Goal: Task Accomplishment & Management: Complete application form

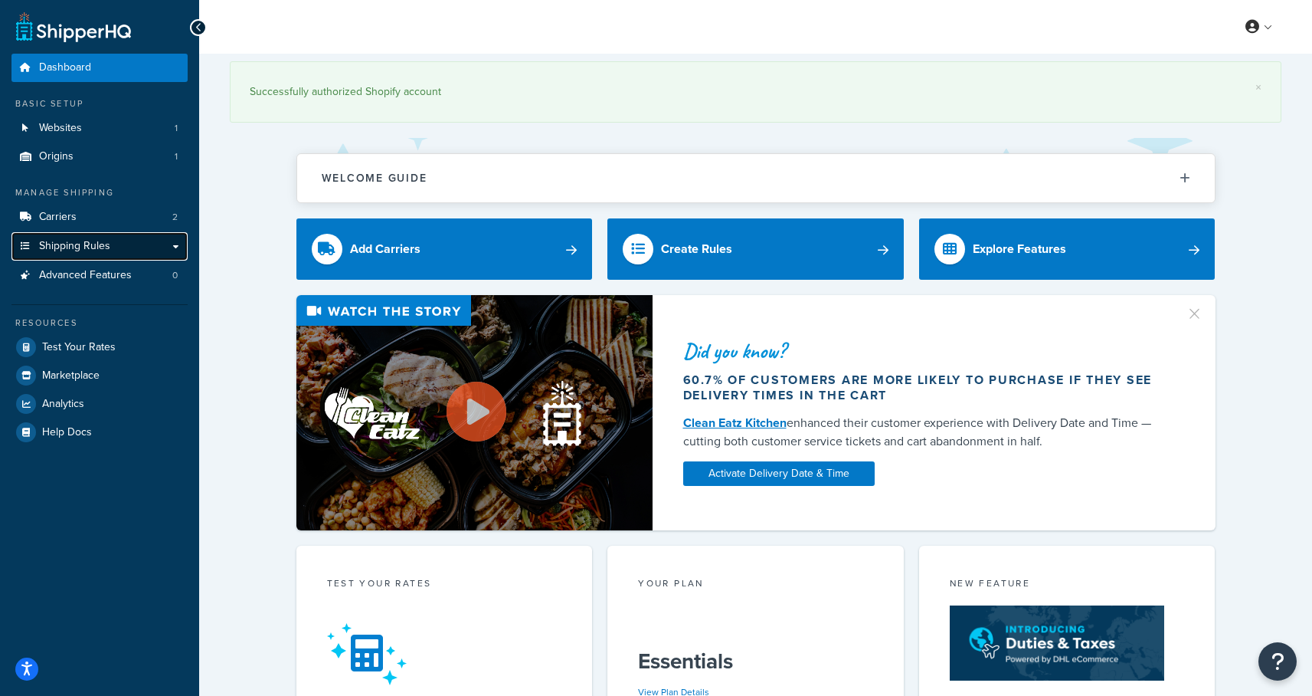
click at [74, 244] on span "Shipping Rules" at bounding box center [74, 246] width 71 height 13
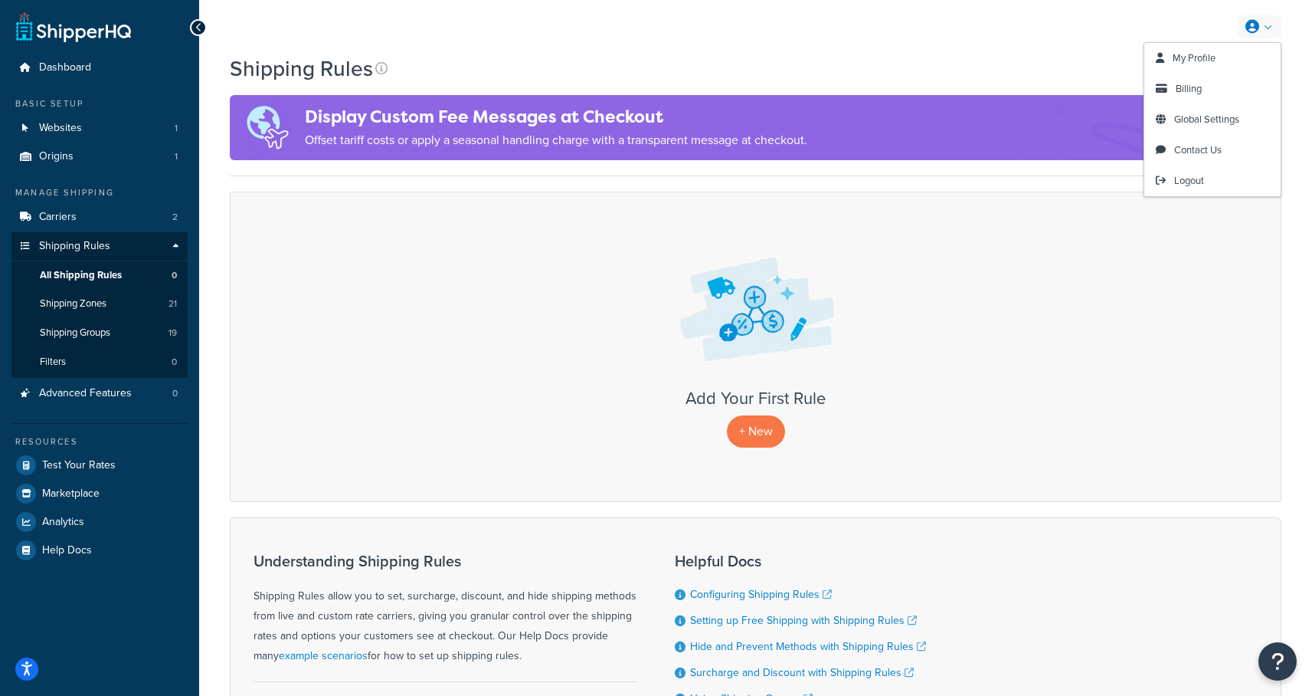
click at [1269, 34] on link at bounding box center [1260, 26] width 44 height 23
click at [1176, 86] on span "Billing" at bounding box center [1189, 88] width 26 height 15
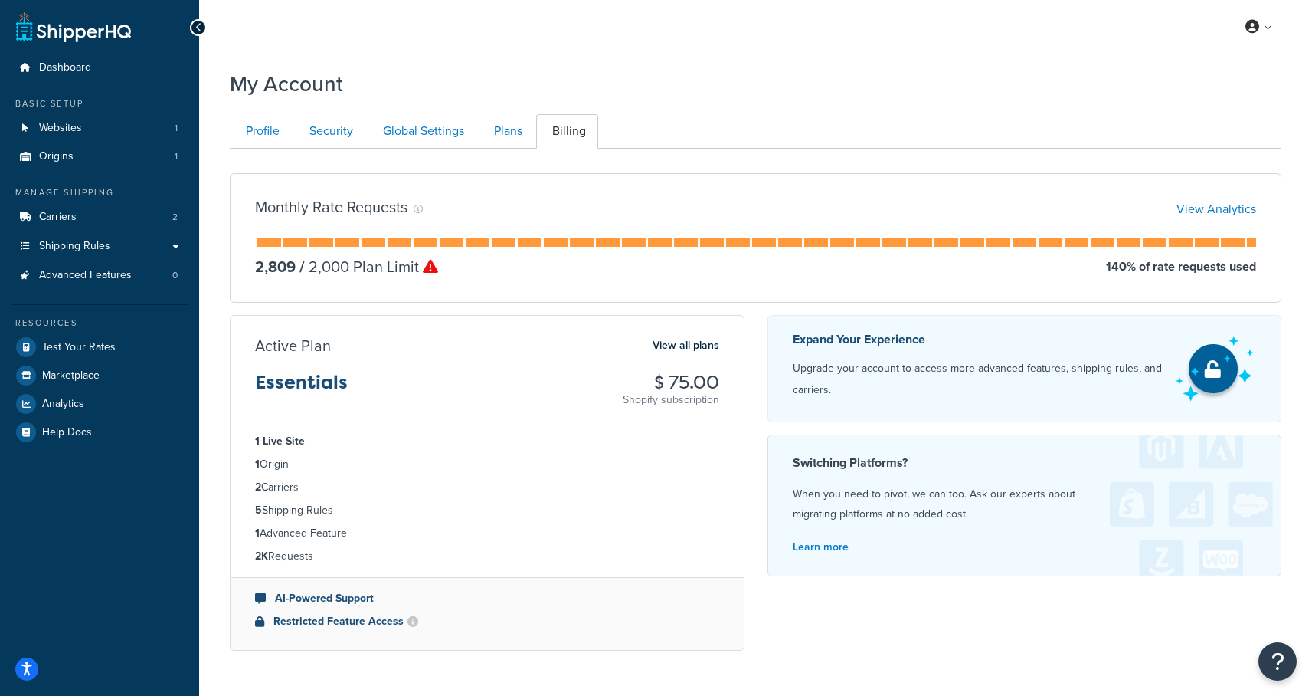
click at [429, 267] on icon at bounding box center [430, 266] width 15 height 15
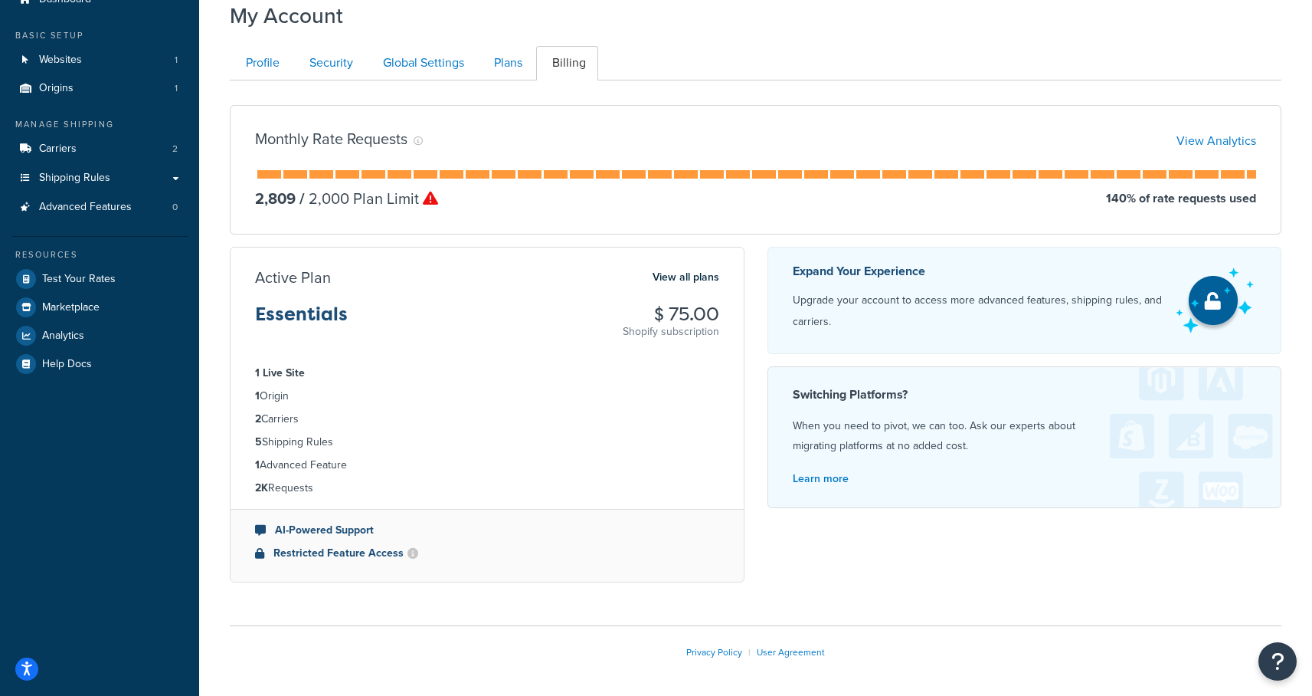
scroll to position [31, 0]
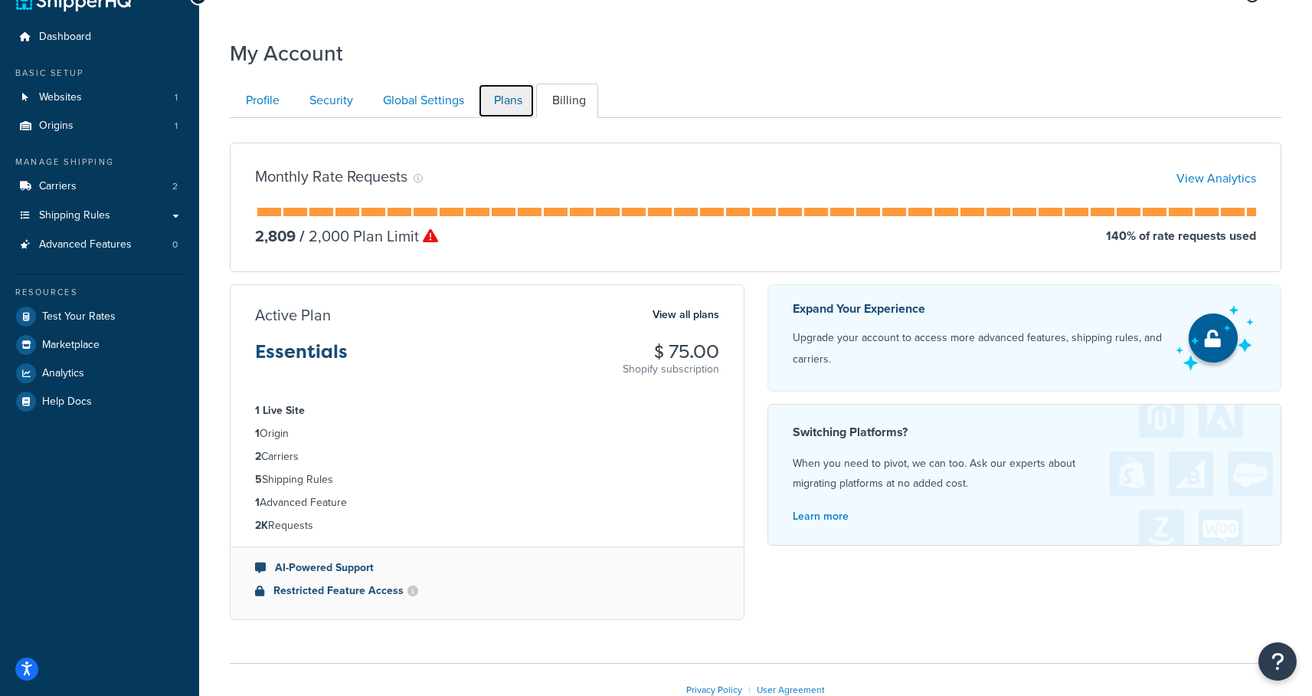
click at [499, 96] on link "Plans" at bounding box center [506, 101] width 57 height 34
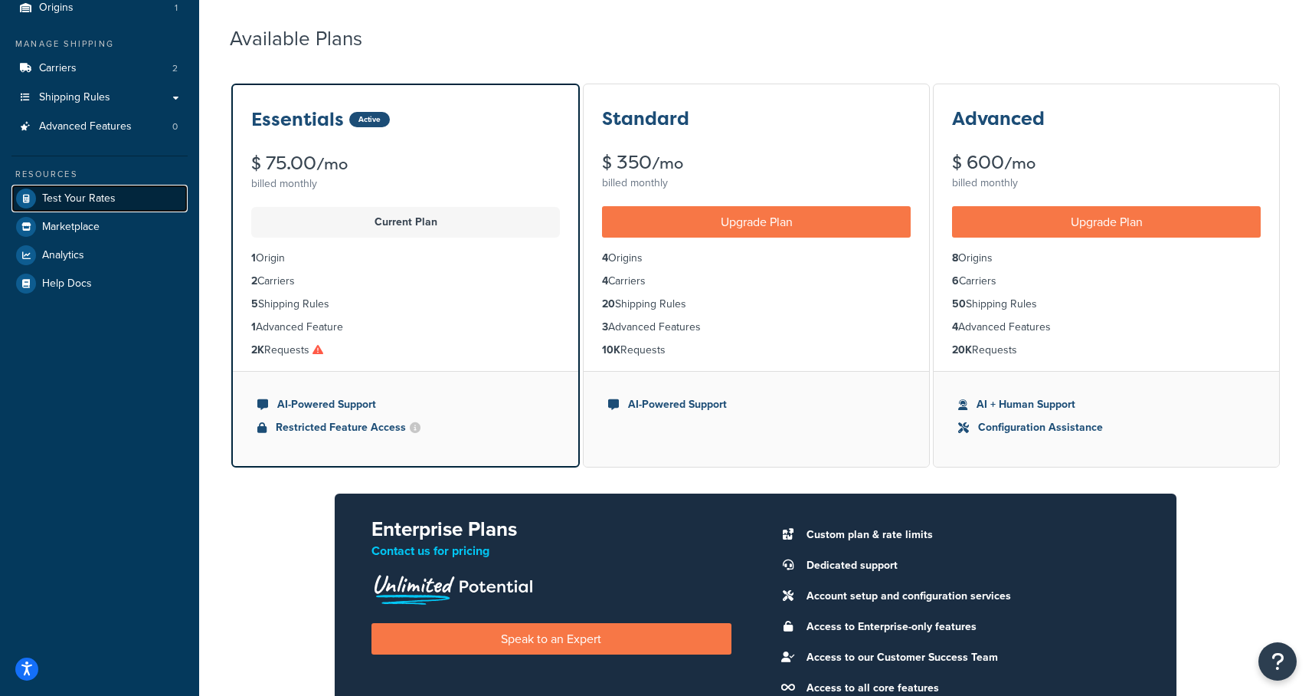
click at [87, 194] on span "Test Your Rates" at bounding box center [79, 198] width 74 height 13
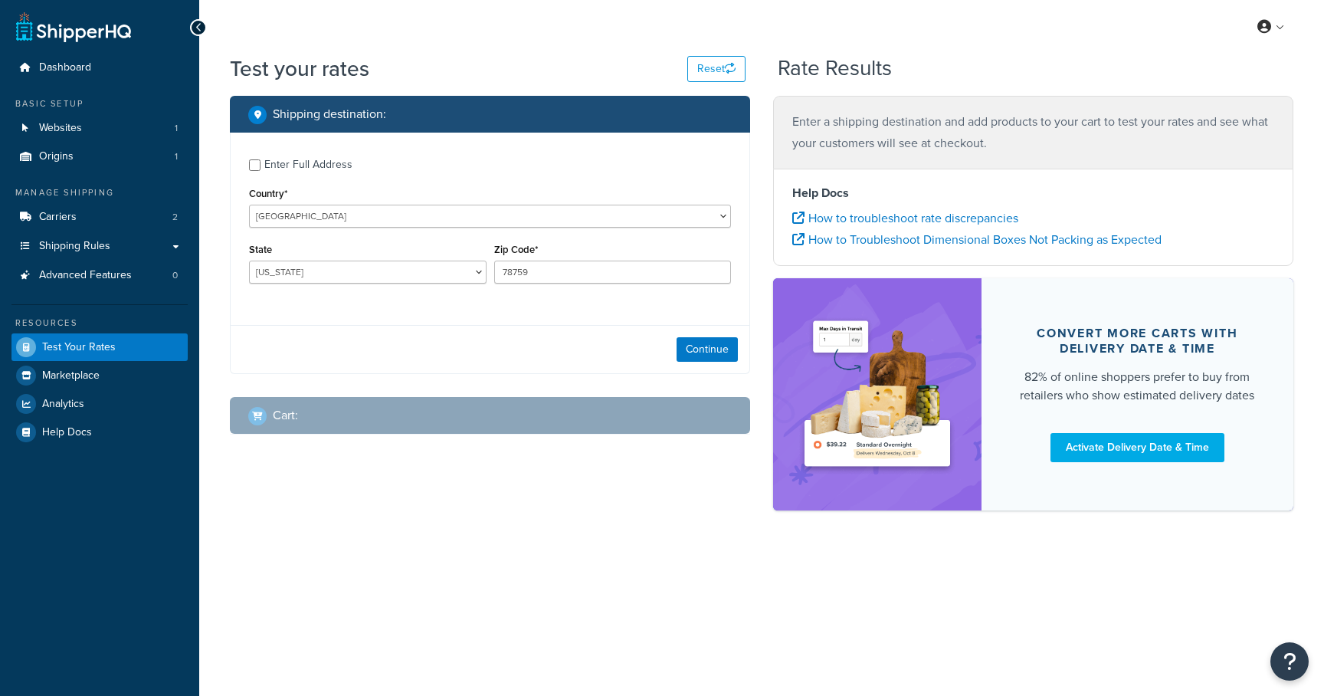
select select "[GEOGRAPHIC_DATA]"
click at [464, 275] on select "Alabama Alaska American Samoa Arizona Arkansas Armed Forces Americas Armed Forc…" at bounding box center [367, 271] width 237 height 23
click at [109, 249] on link "Shipping Rules" at bounding box center [99, 246] width 176 height 28
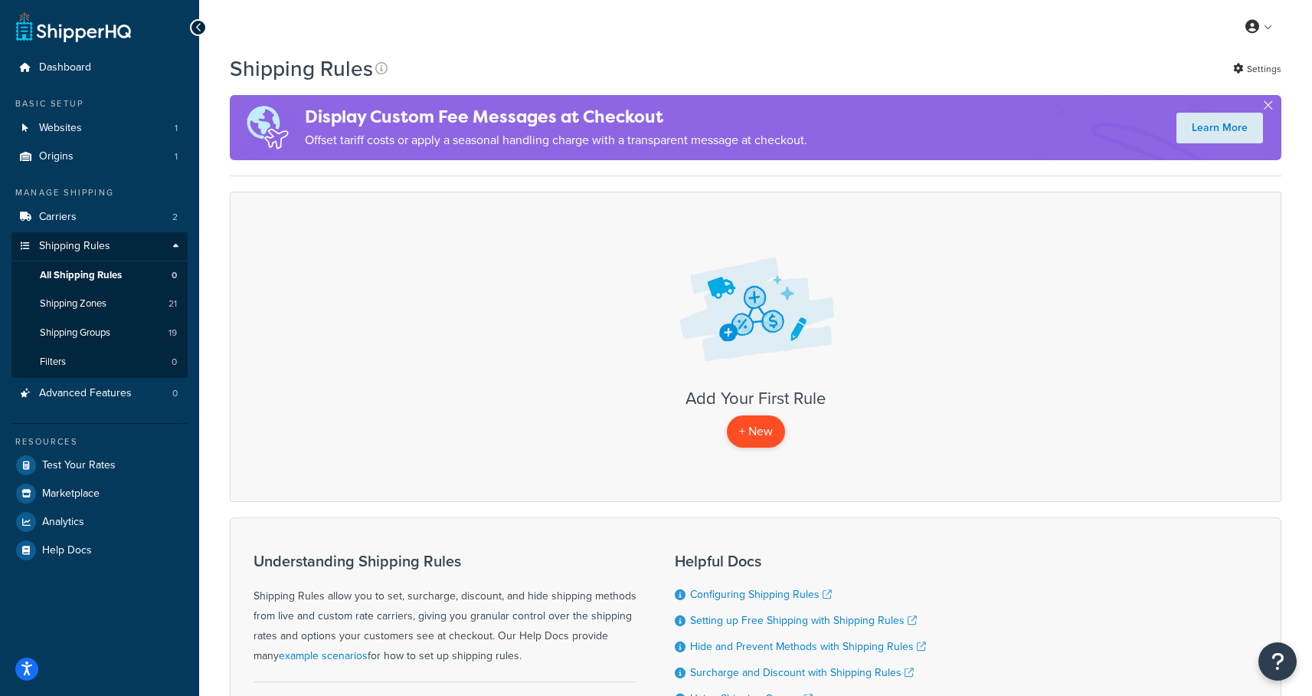
click at [742, 418] on p "+ New" at bounding box center [756, 430] width 58 height 31
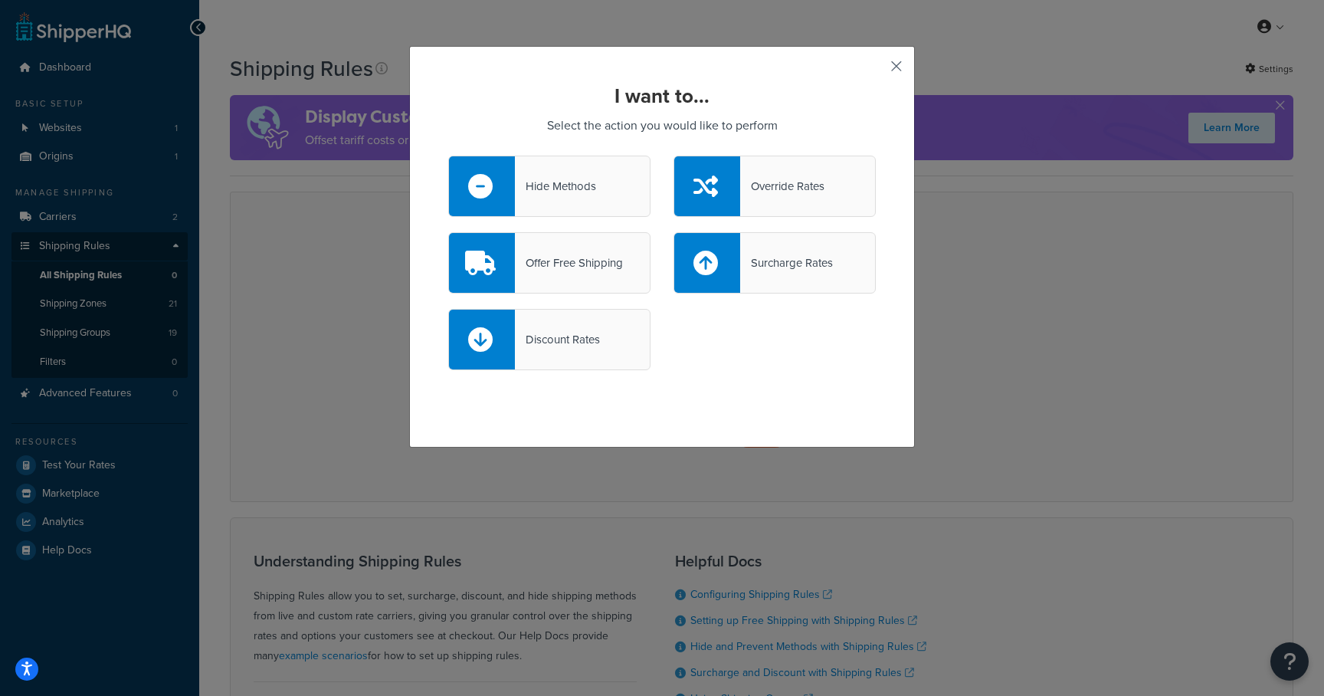
click at [876, 70] on button "button" at bounding box center [874, 72] width 4 height 4
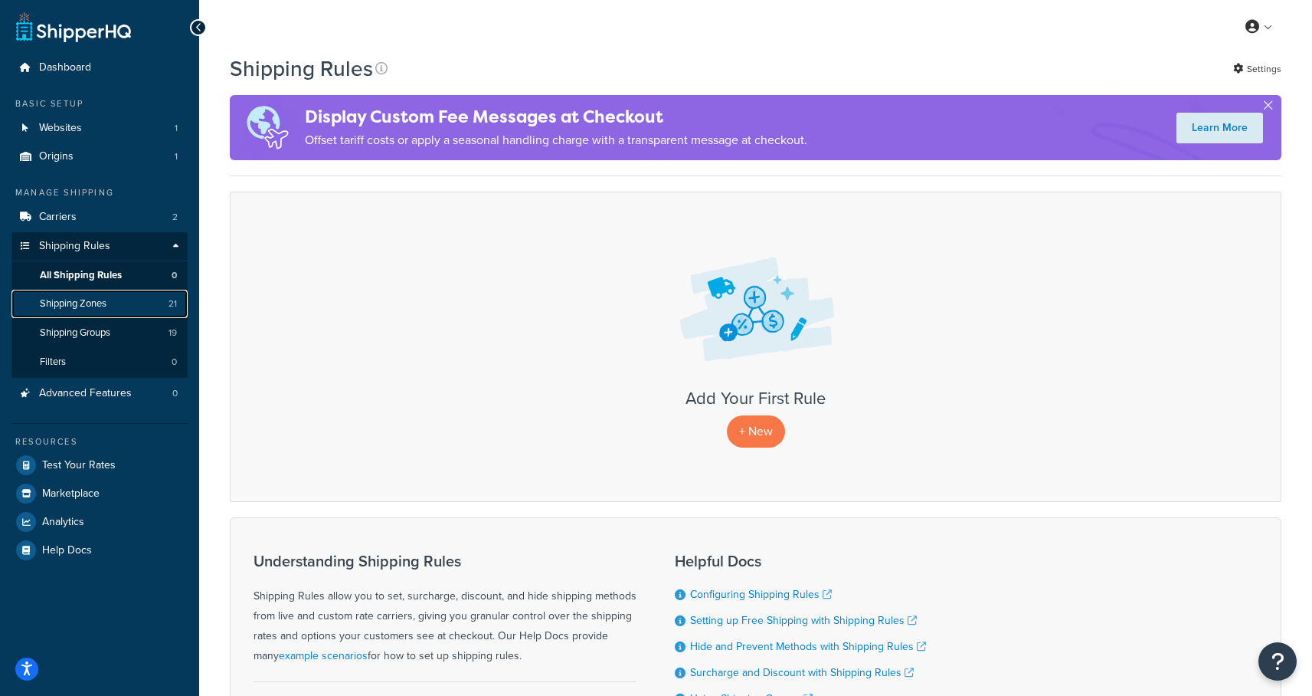
click at [62, 308] on span "Shipping Zones" at bounding box center [73, 303] width 67 height 13
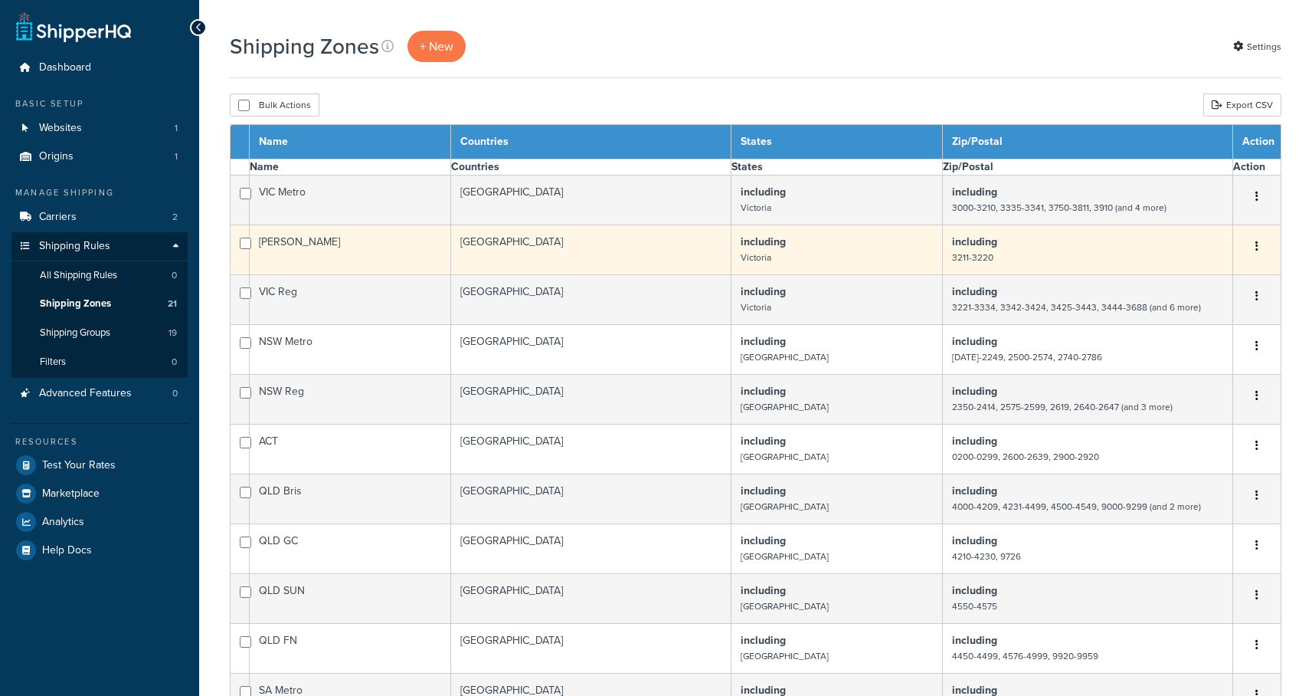
select select "15"
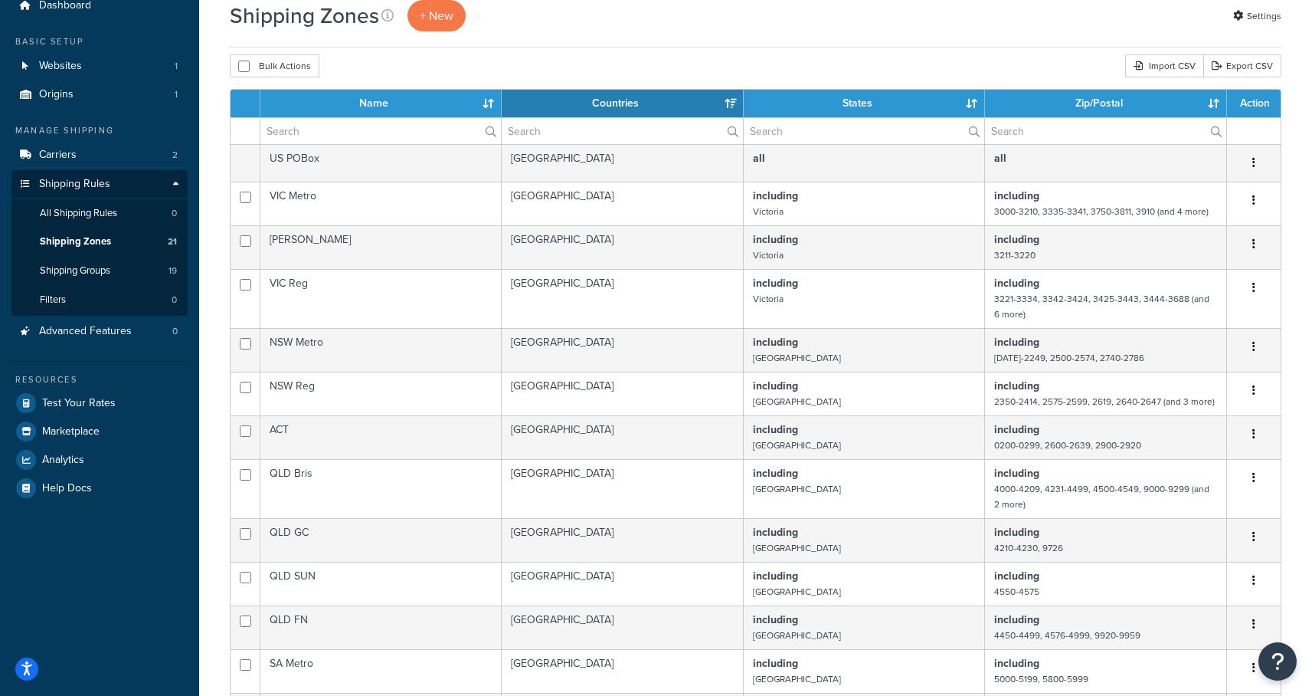
scroll to position [64, 0]
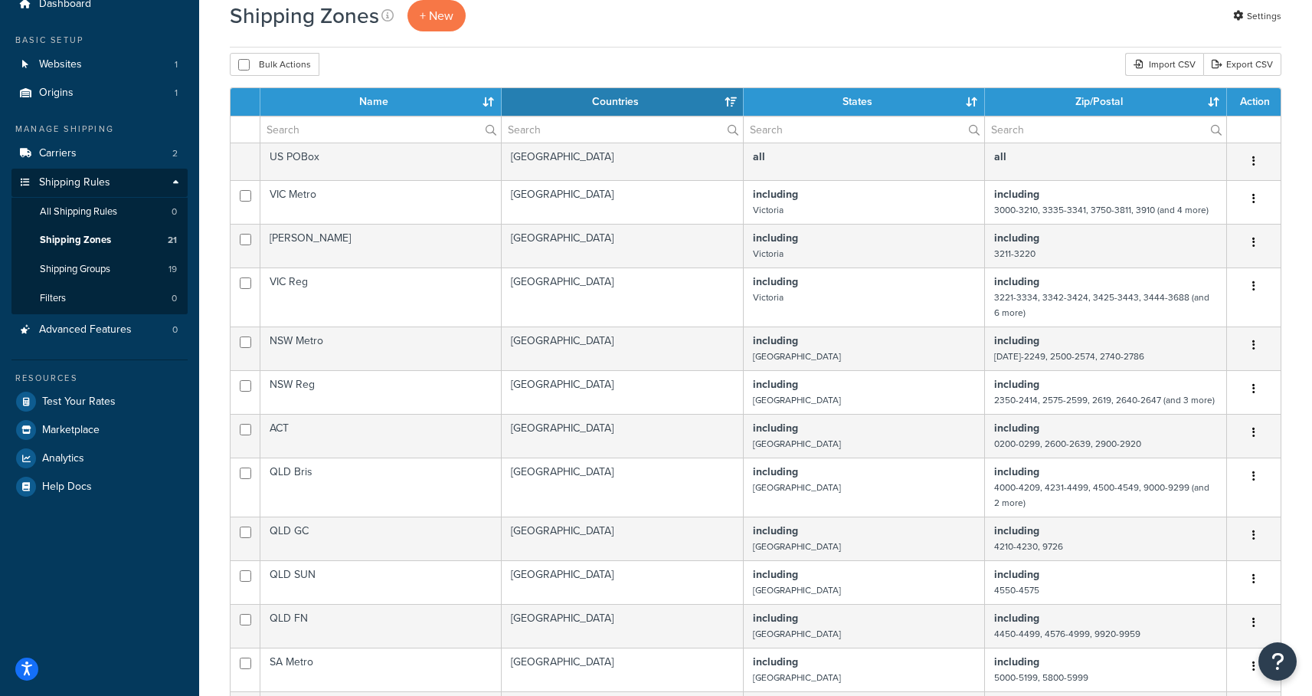
click at [489, 97] on th "Name" at bounding box center [380, 102] width 241 height 28
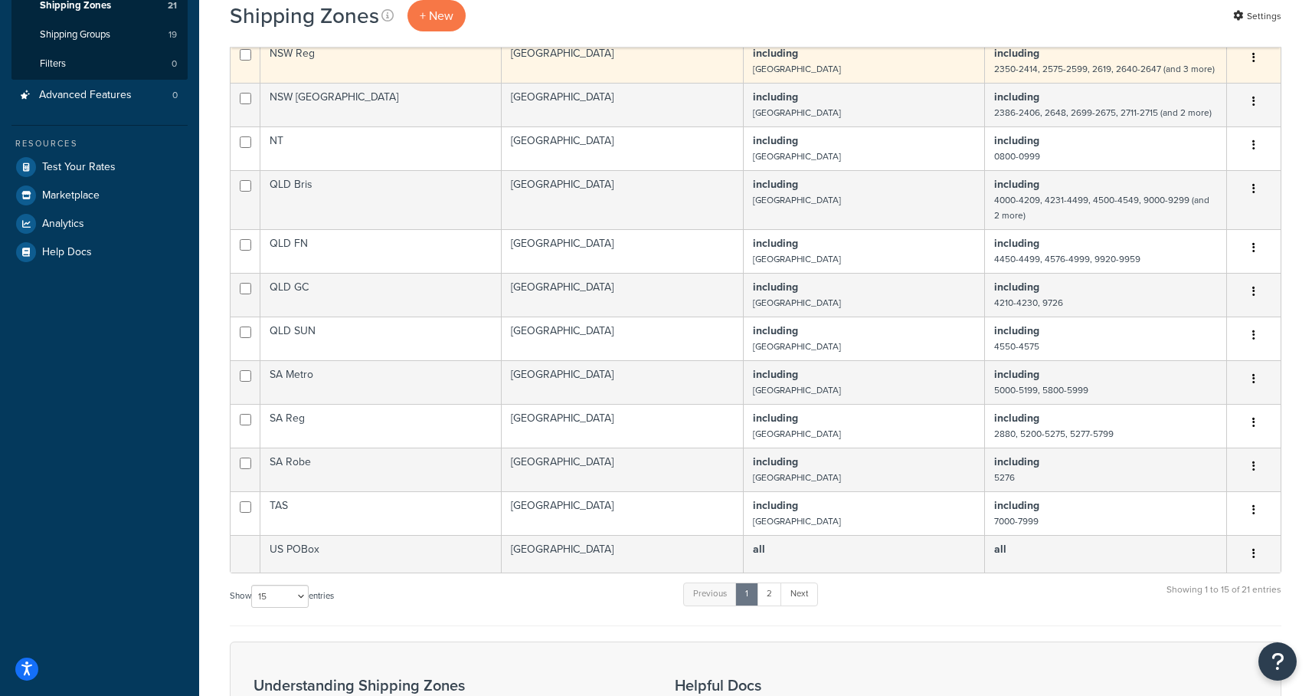
scroll to position [0, 0]
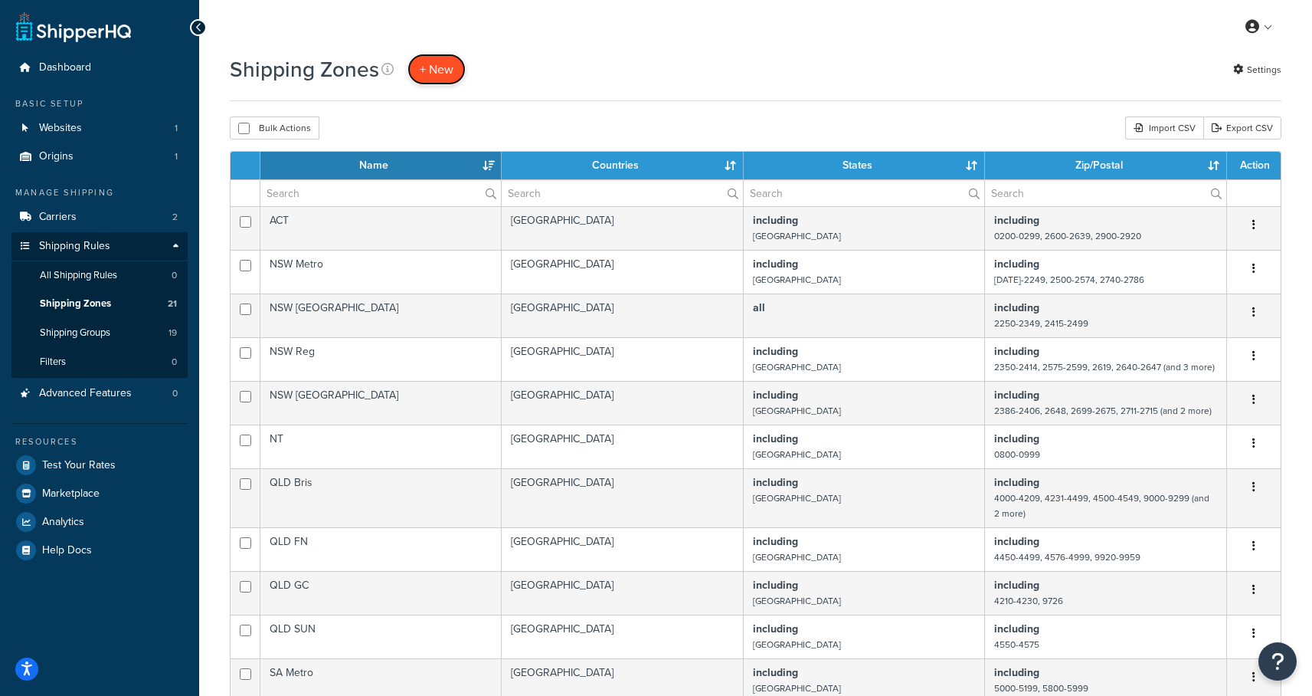
click at [443, 69] on span "+ New" at bounding box center [437, 70] width 34 height 18
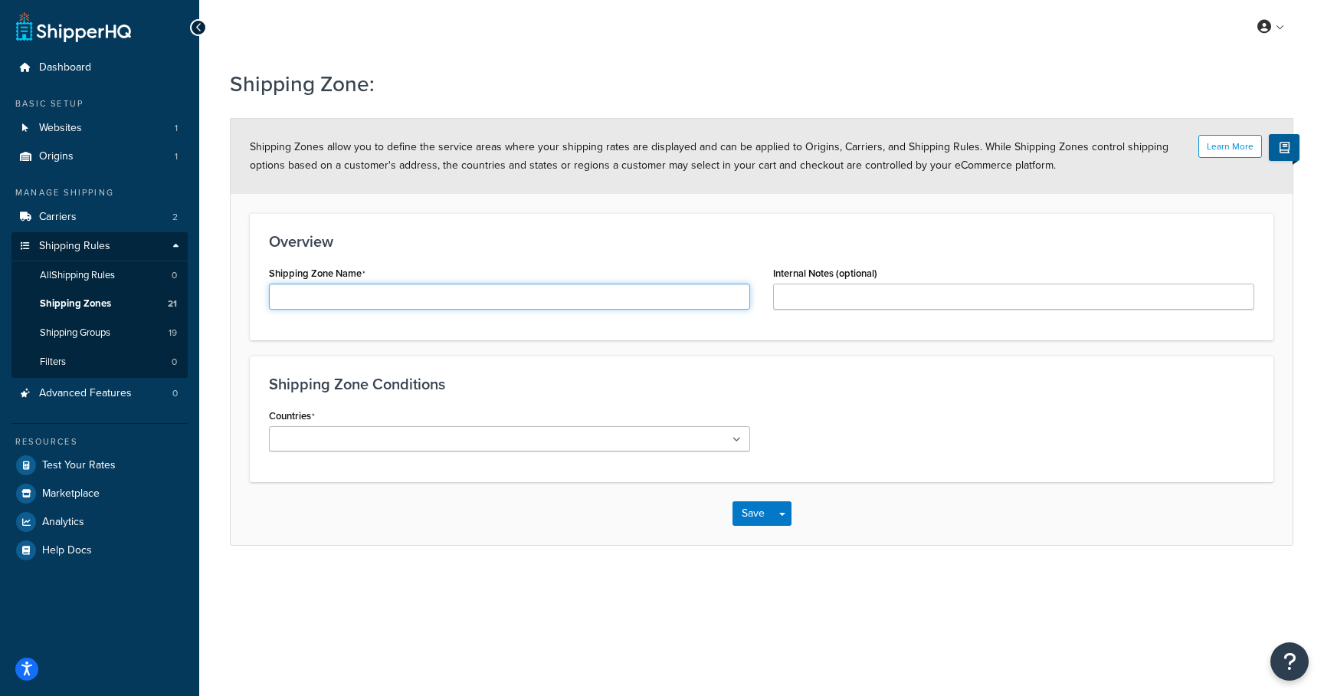
click at [349, 296] on input "Shipping Zone Name" at bounding box center [509, 296] width 481 height 26
type input "NSW Wollongong"
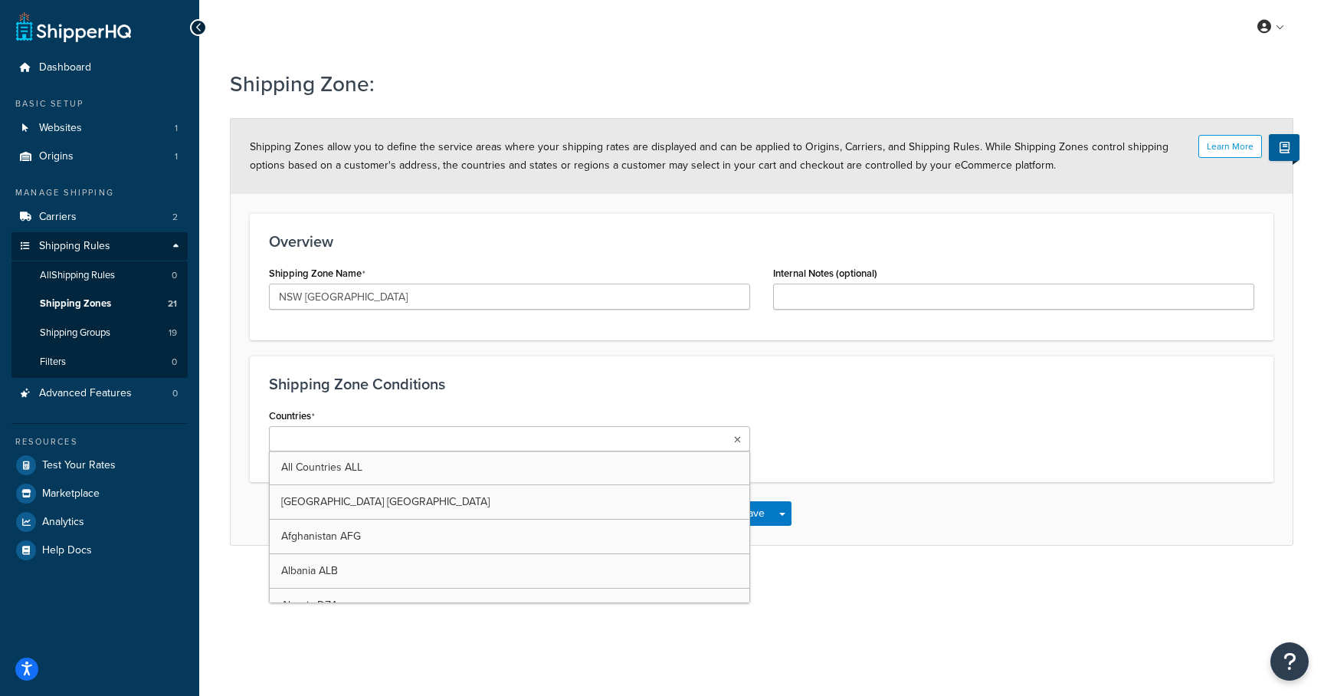
click at [656, 440] on ul at bounding box center [509, 438] width 481 height 25
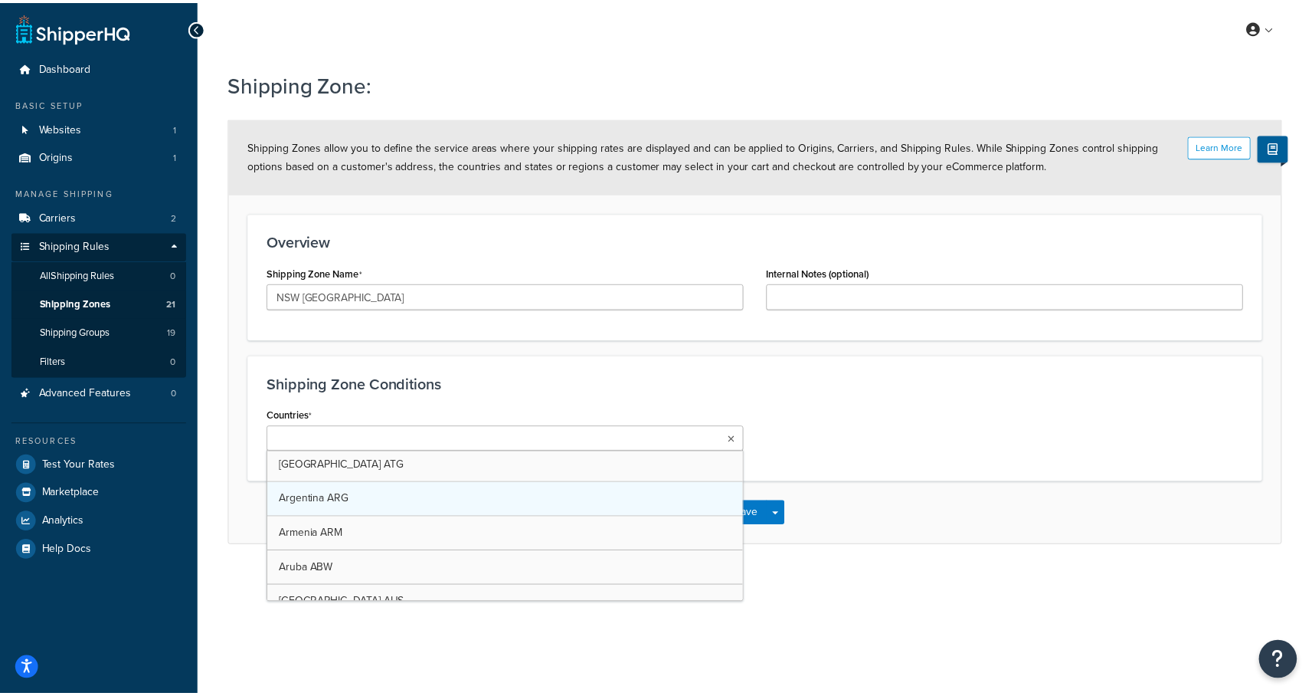
scroll to position [460, 0]
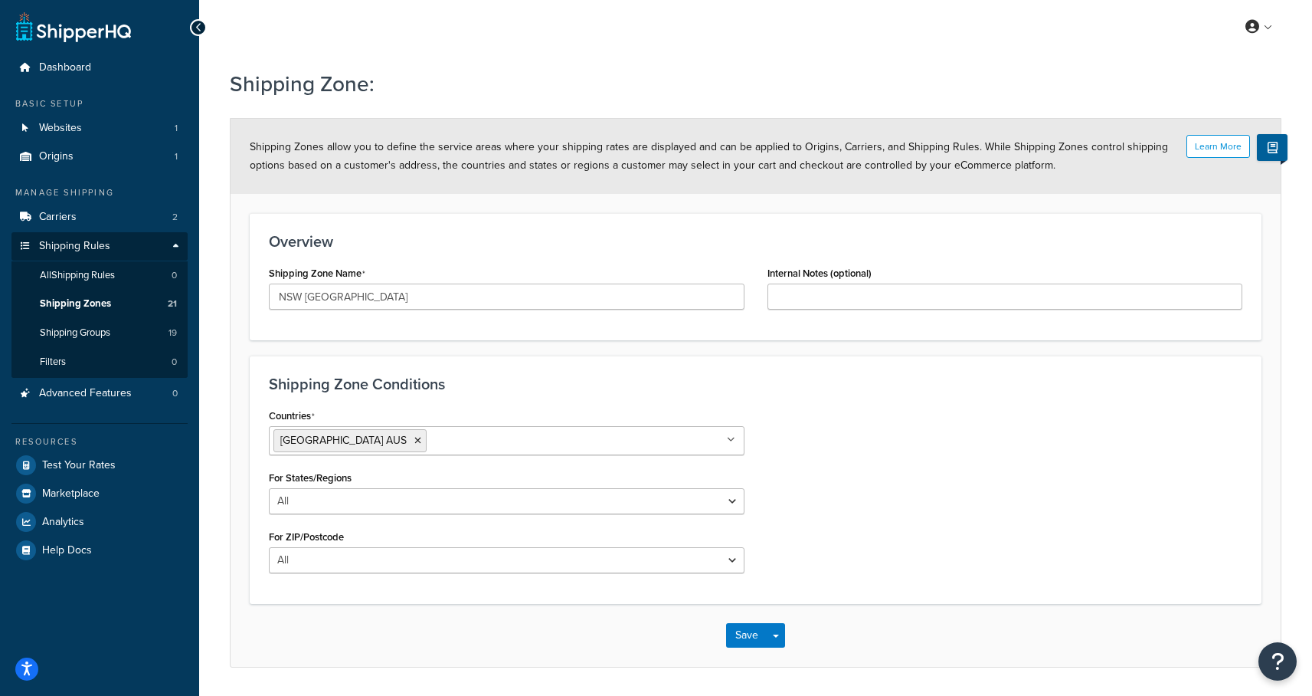
click at [869, 474] on div "Countries Australia AUS All Countries ALL United States USA Afghanistan AFG Alb…" at bounding box center [755, 494] width 997 height 180
click at [612, 506] on select "All Including Excluding" at bounding box center [507, 501] width 476 height 26
select select "including"
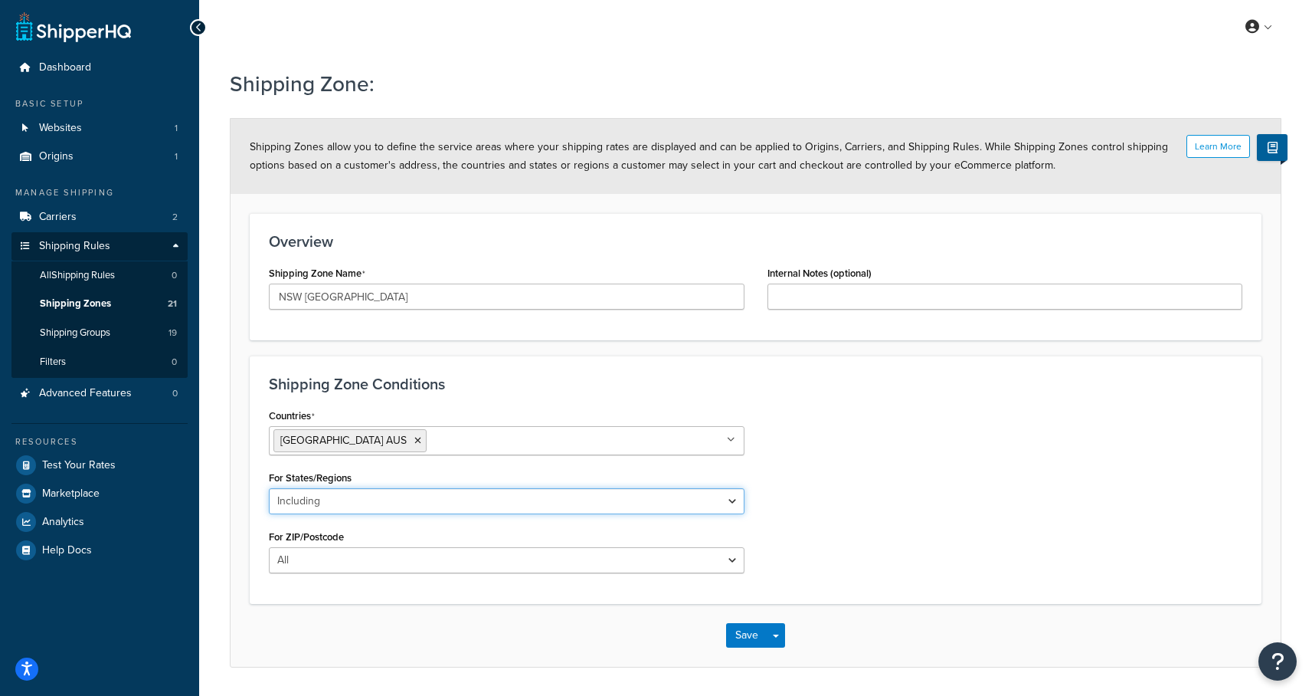
click at [269, 488] on select "All Including Excluding" at bounding box center [507, 501] width 476 height 26
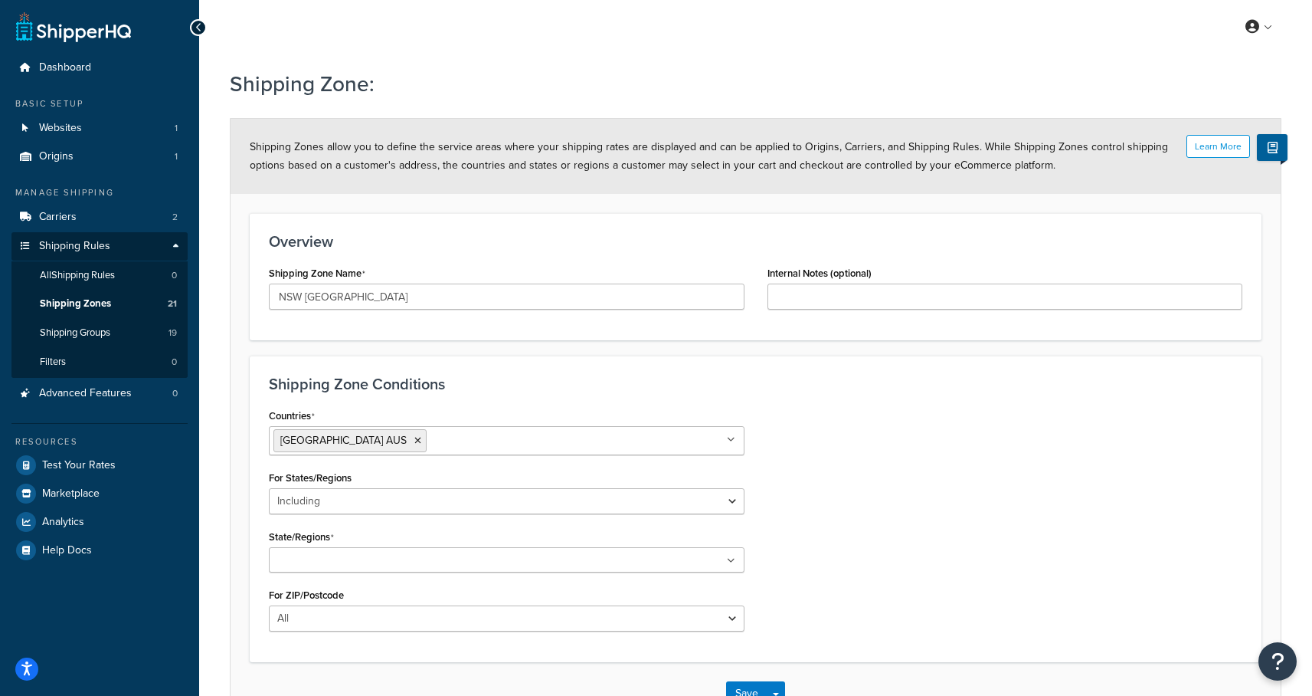
click at [427, 572] on div "Countries Australia AUS All Countries ALL United States USA Afghanistan AFG Alb…" at bounding box center [506, 523] width 499 height 238
click at [420, 558] on ul at bounding box center [507, 559] width 476 height 25
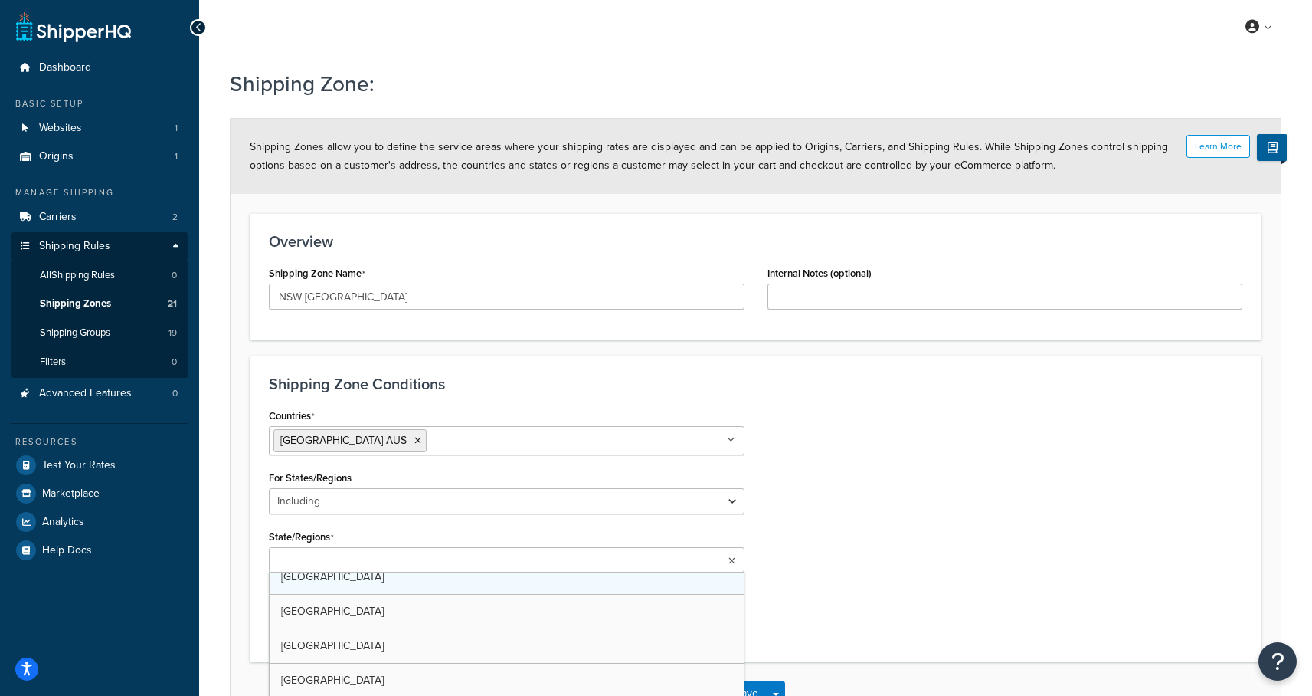
scroll to position [11, 0]
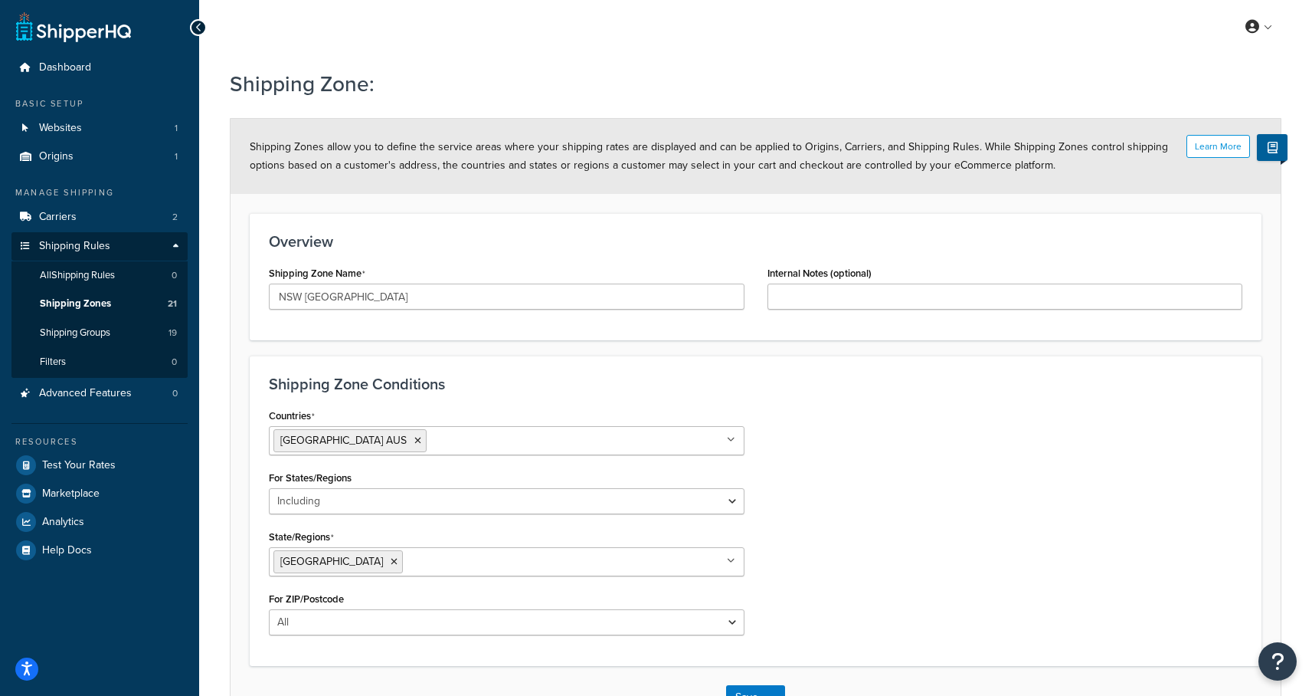
click at [932, 473] on div "Countries [GEOGRAPHIC_DATA] [GEOGRAPHIC_DATA] All Countries ALL [GEOGRAPHIC_DAT…" at bounding box center [755, 525] width 997 height 242
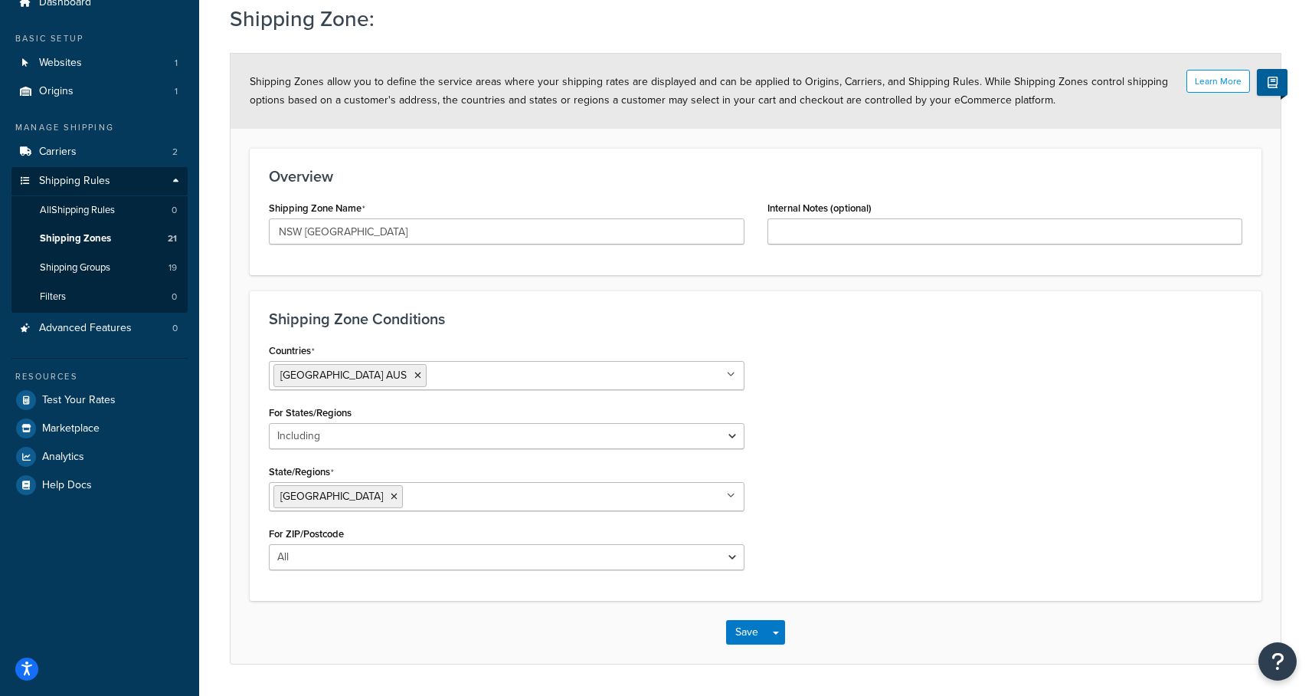
scroll to position [95, 0]
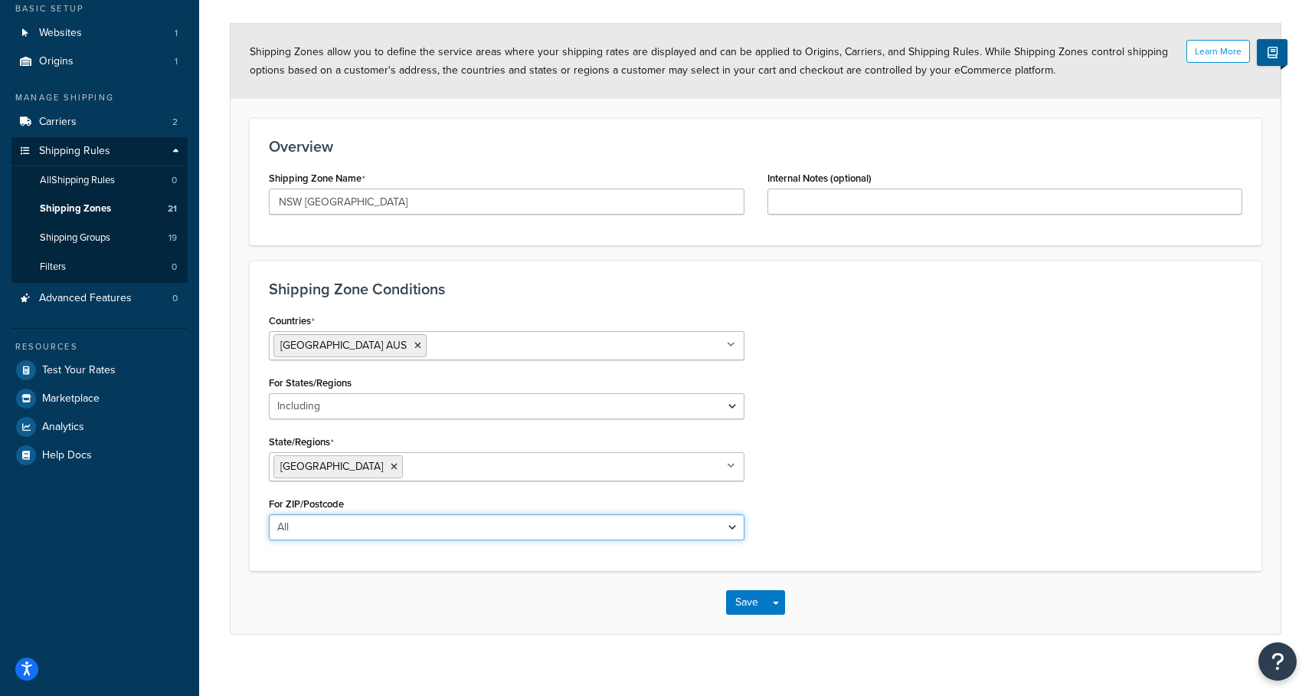
click at [363, 525] on select "All Including Excluding" at bounding box center [507, 527] width 476 height 26
select select "including"
click at [269, 514] on select "All Including Excluding" at bounding box center [507, 527] width 476 height 26
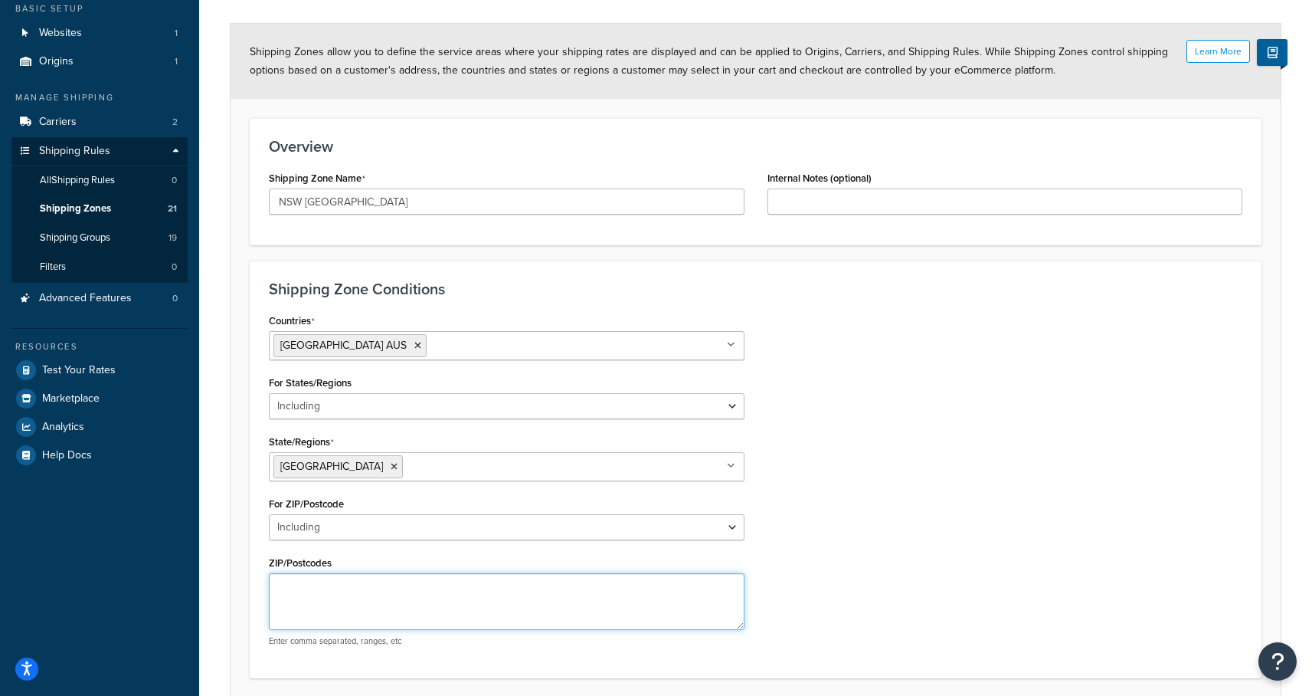
click at [334, 584] on textarea "ZIP/Postcodes" at bounding box center [507, 601] width 476 height 57
paste textarea "2500, 2502, 2505–2506, 2508, 2515–2519, 2522, 2525–2529, 2530, 2533, 2535"
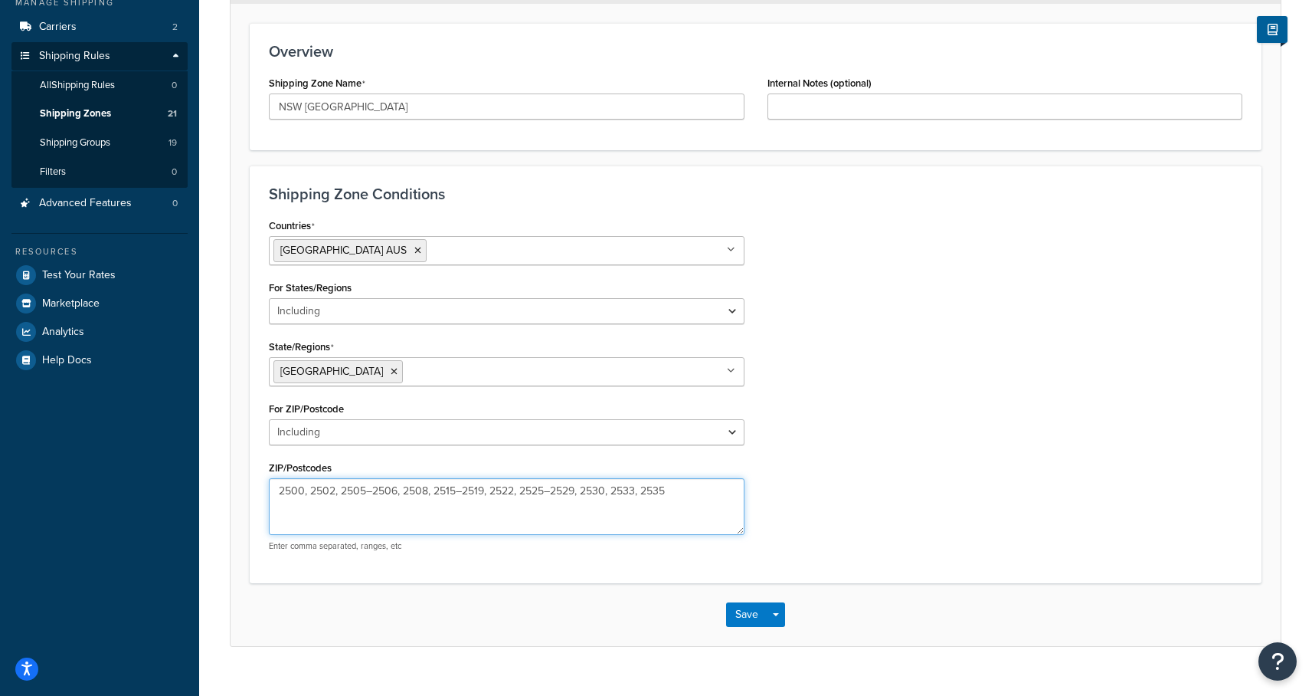
scroll to position [192, 0]
type textarea "2500, 2502, 2505–2506, 2508, 2515–2519, 2522, 2525–2529, 2530, 2533, 2535"
click at [740, 618] on button "Save" at bounding box center [746, 613] width 41 height 25
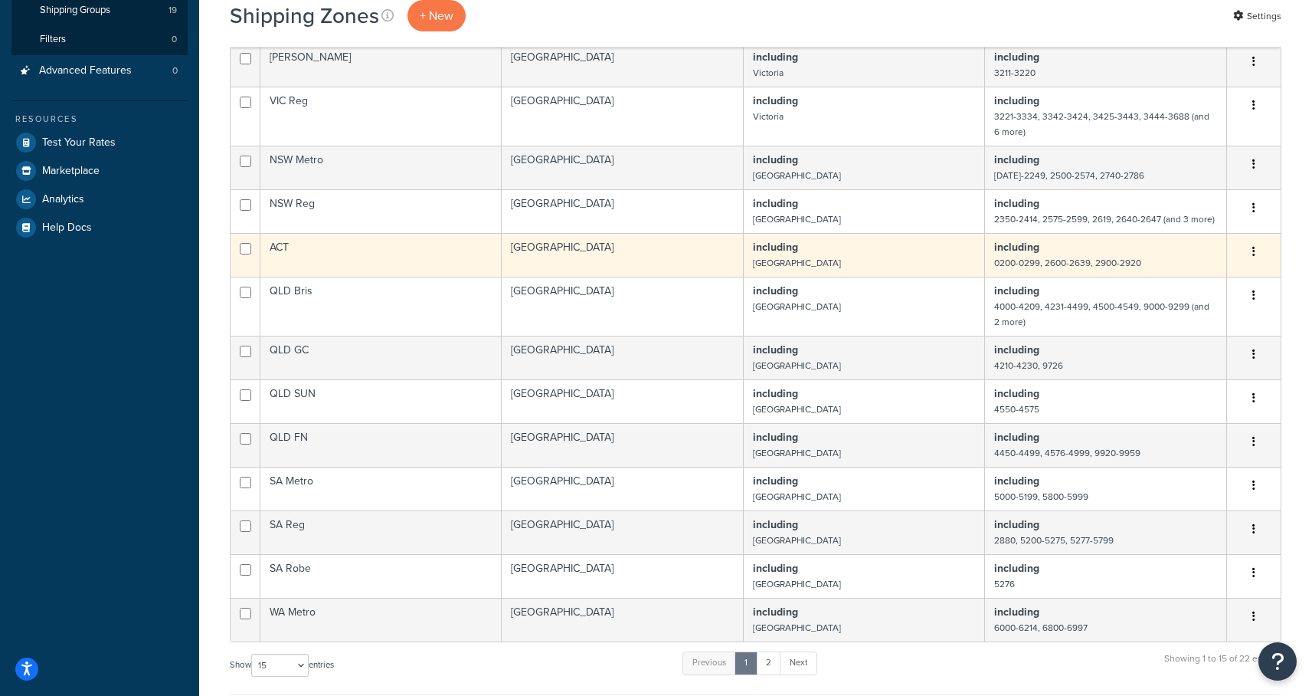
scroll to position [319, 0]
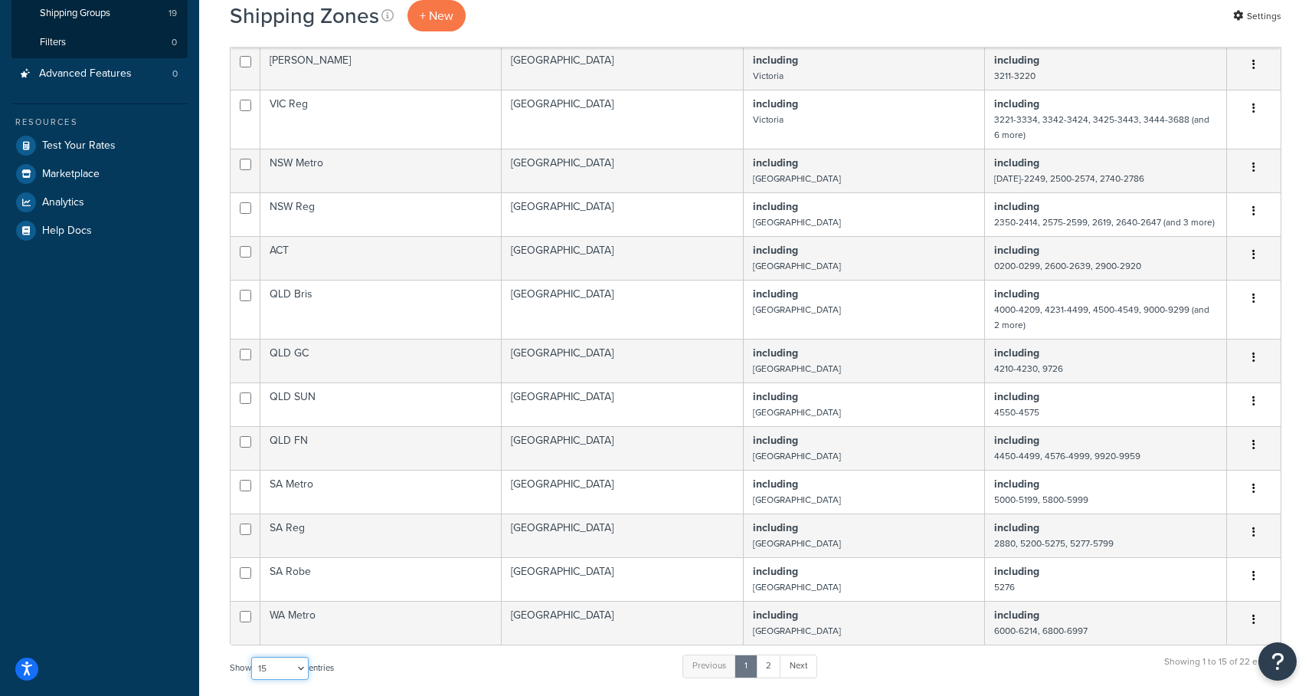
click at [296, 677] on select "10 15 25 50 100" at bounding box center [279, 668] width 57 height 23
select select "50"
click at [253, 680] on select "10 15 25 50 100" at bounding box center [279, 668] width 57 height 23
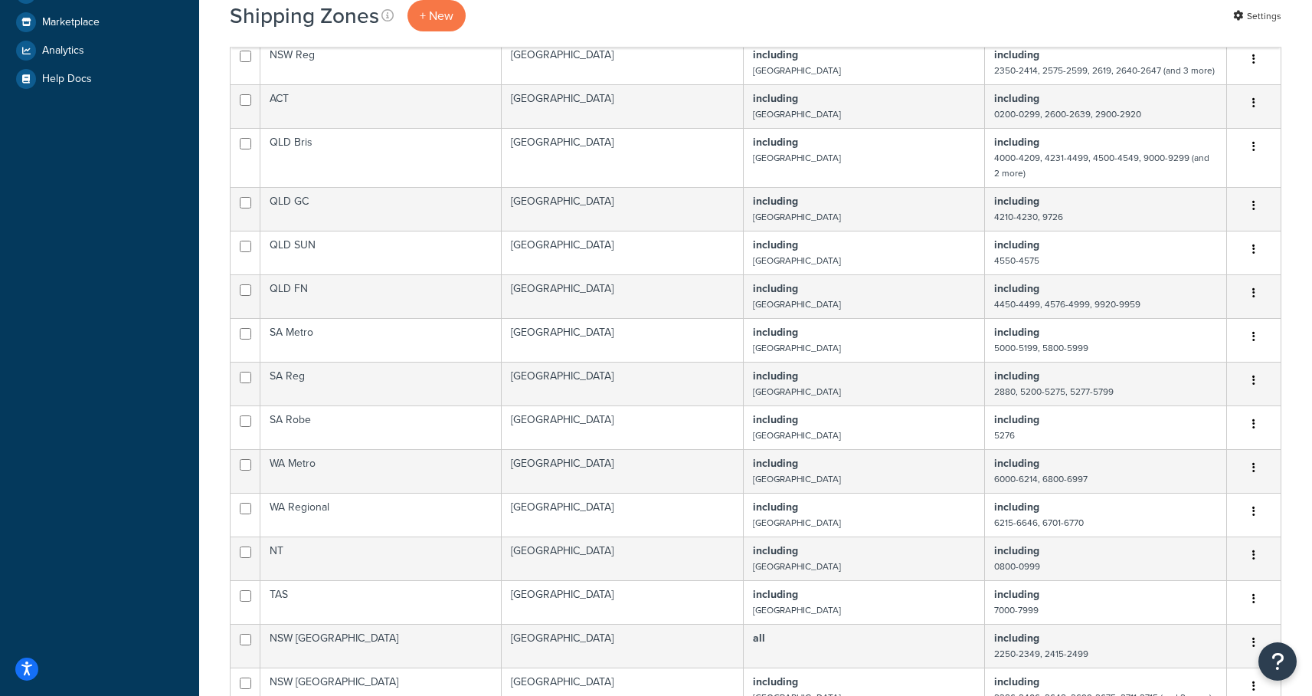
scroll to position [465, 0]
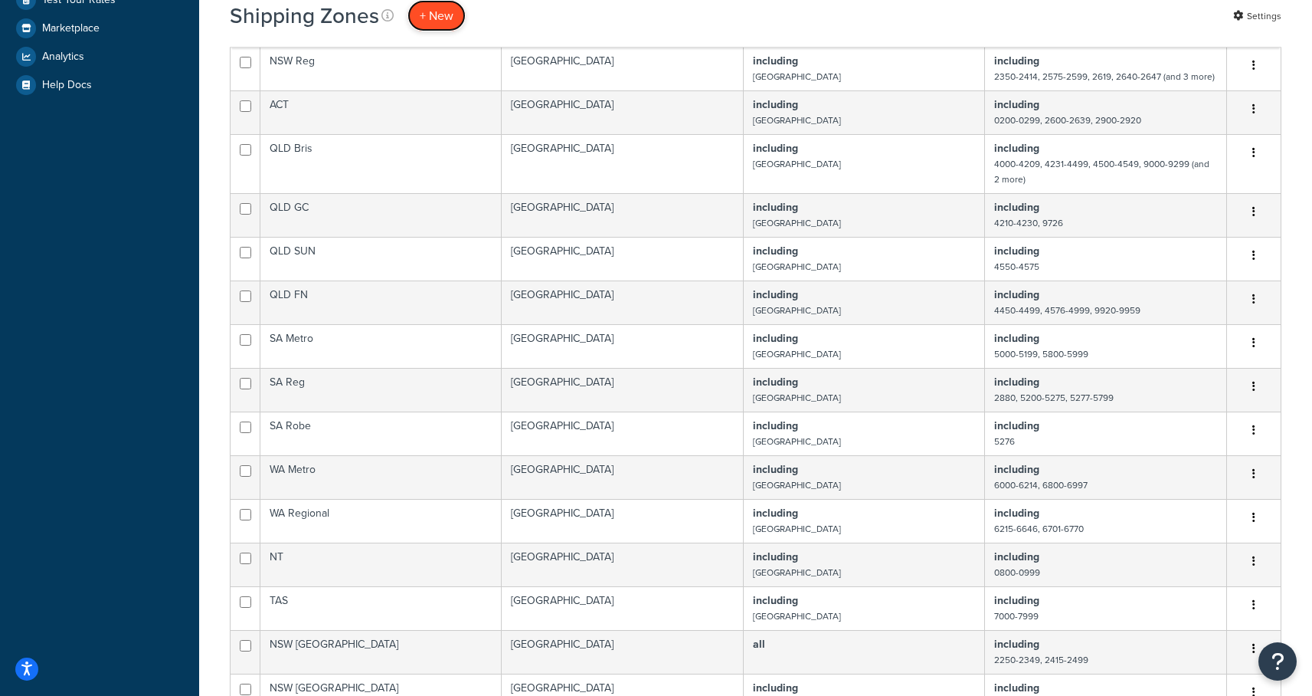
click at [436, 15] on span "+ New" at bounding box center [437, 16] width 34 height 18
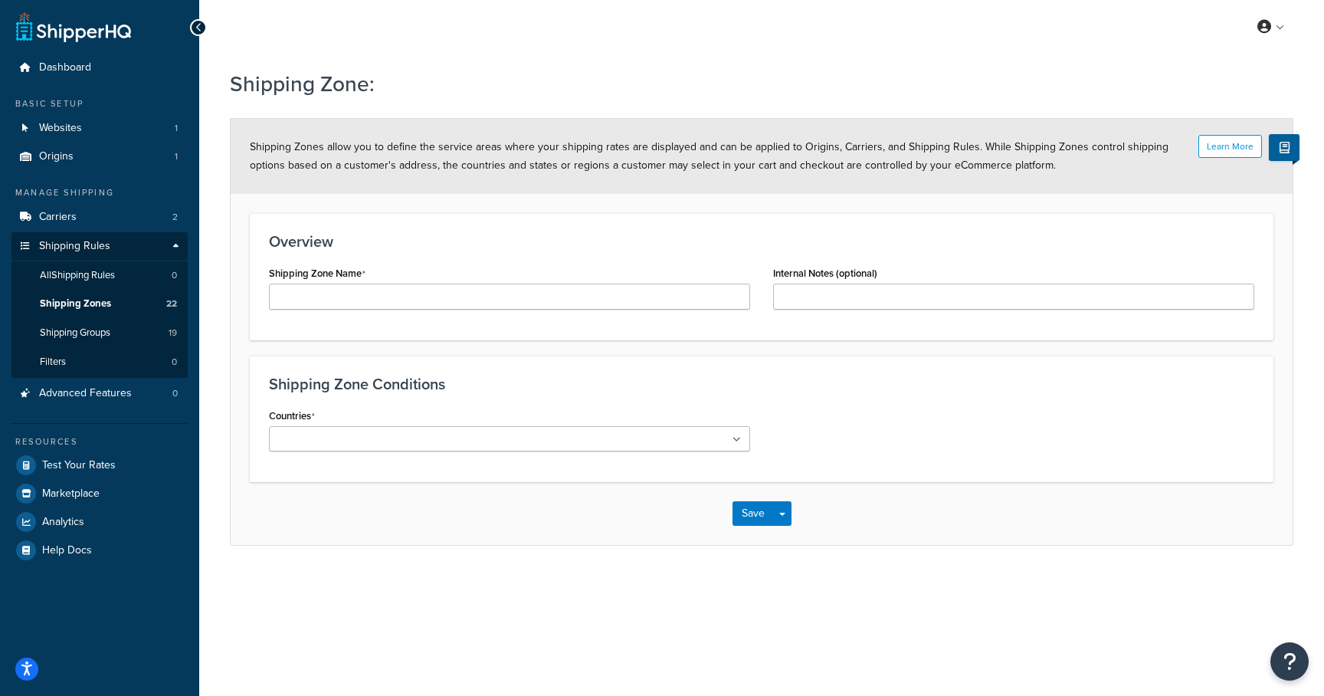
click at [313, 315] on div "Shipping Zone Name" at bounding box center [509, 291] width 504 height 59
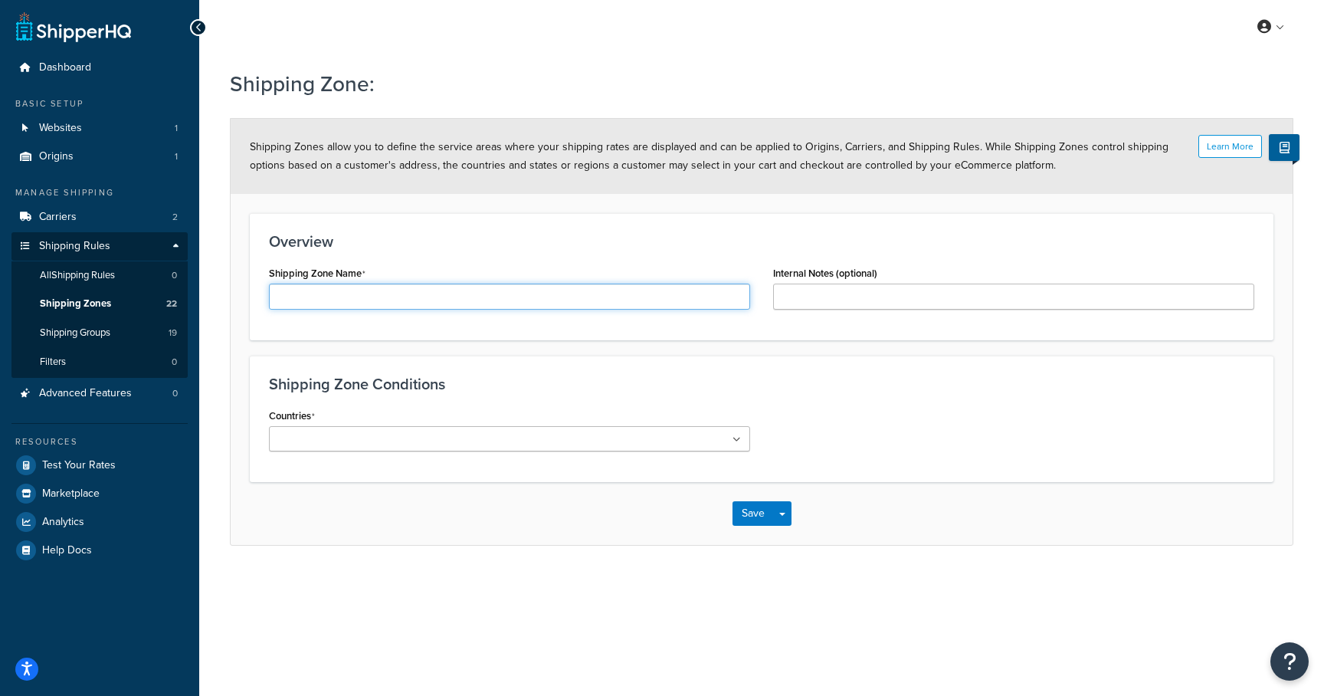
click at [316, 299] on input "Shipping Zone Name" at bounding box center [509, 296] width 481 height 26
type input "NSW [GEOGRAPHIC_DATA]"
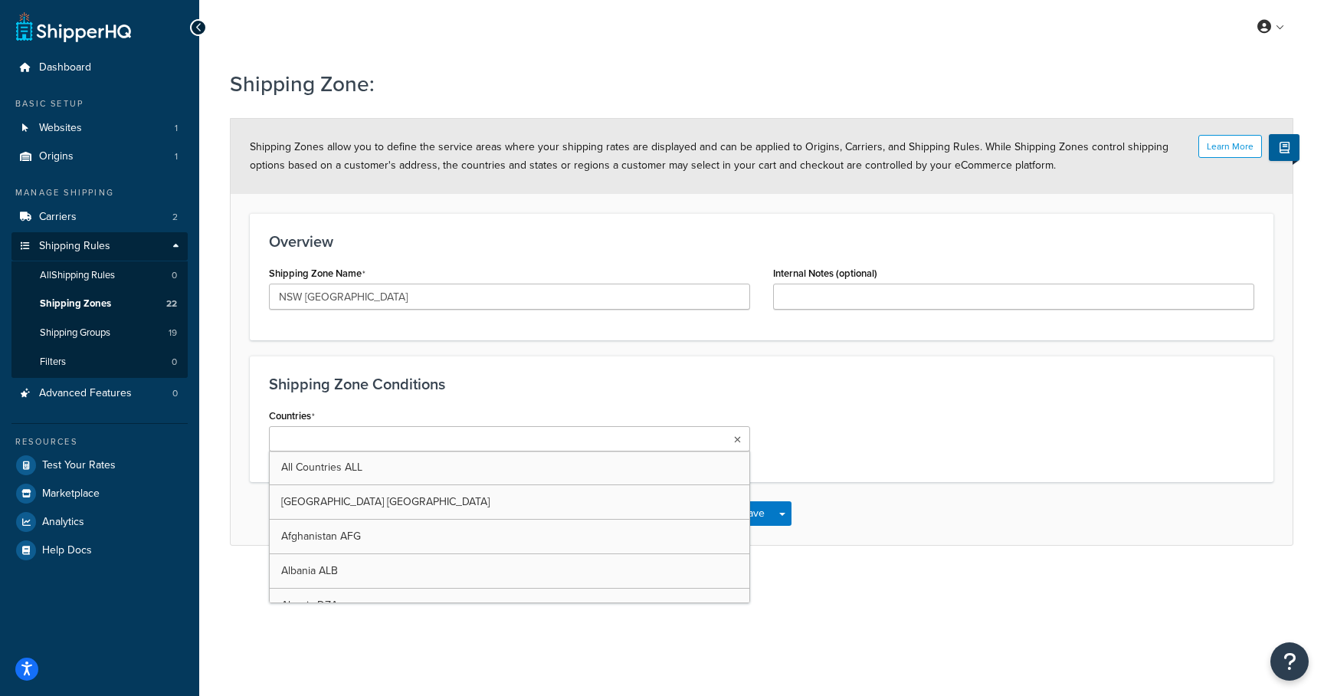
click at [442, 438] on ul at bounding box center [509, 438] width 481 height 25
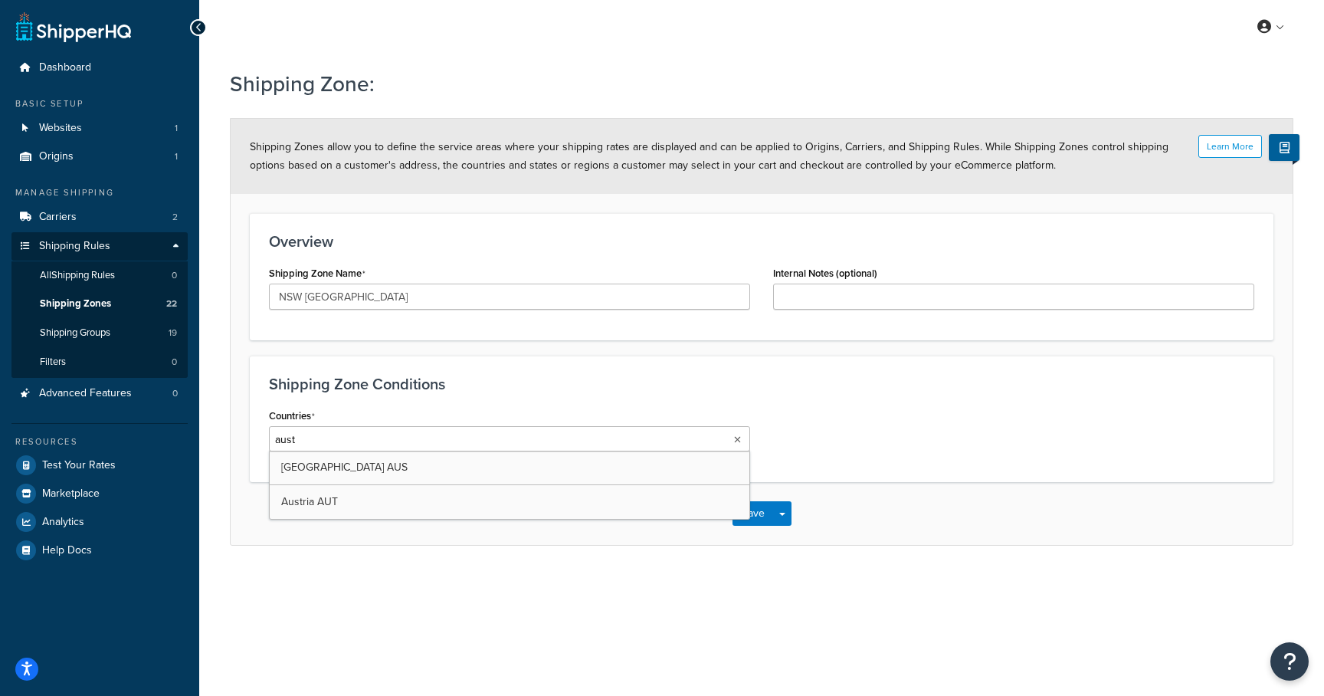
type input "austr"
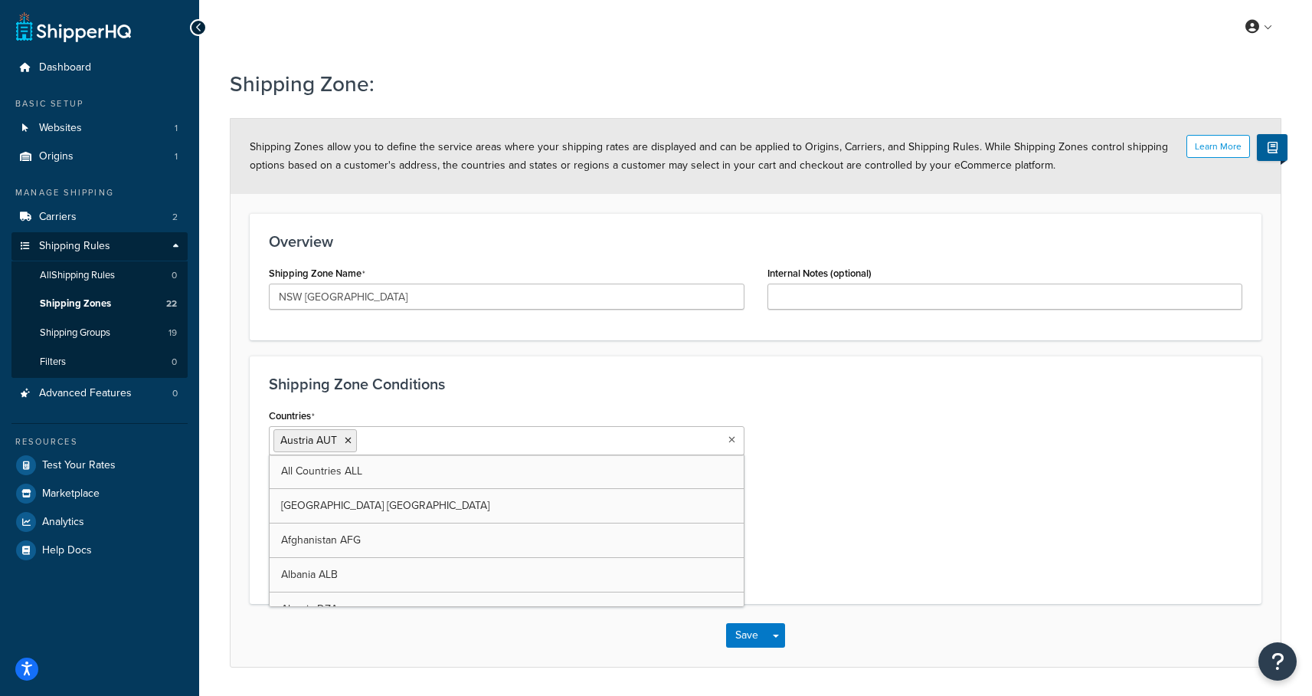
drag, startPoint x: 423, startPoint y: 496, endPoint x: 428, endPoint y: 447, distance: 50.1
click at [354, 440] on li "Austria AUT" at bounding box center [315, 440] width 84 height 23
click at [348, 441] on icon at bounding box center [348, 440] width 7 height 9
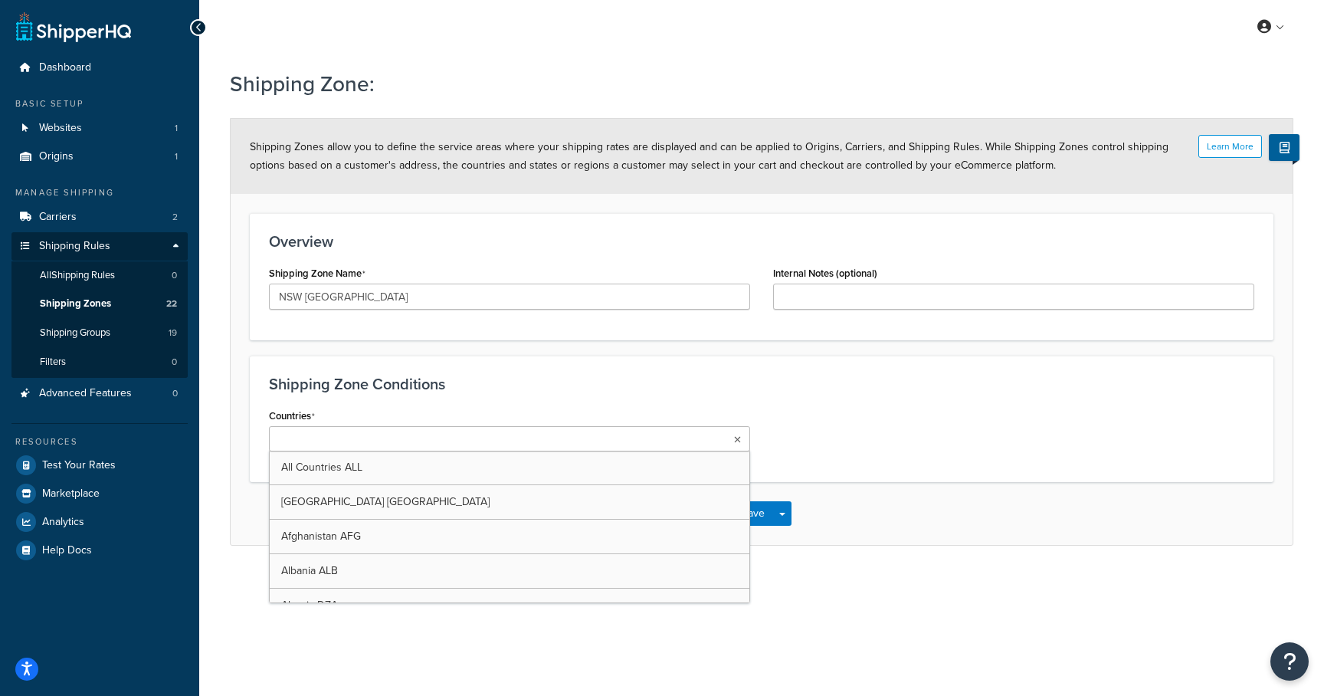
click at [347, 441] on input "Countries" at bounding box center [341, 439] width 136 height 17
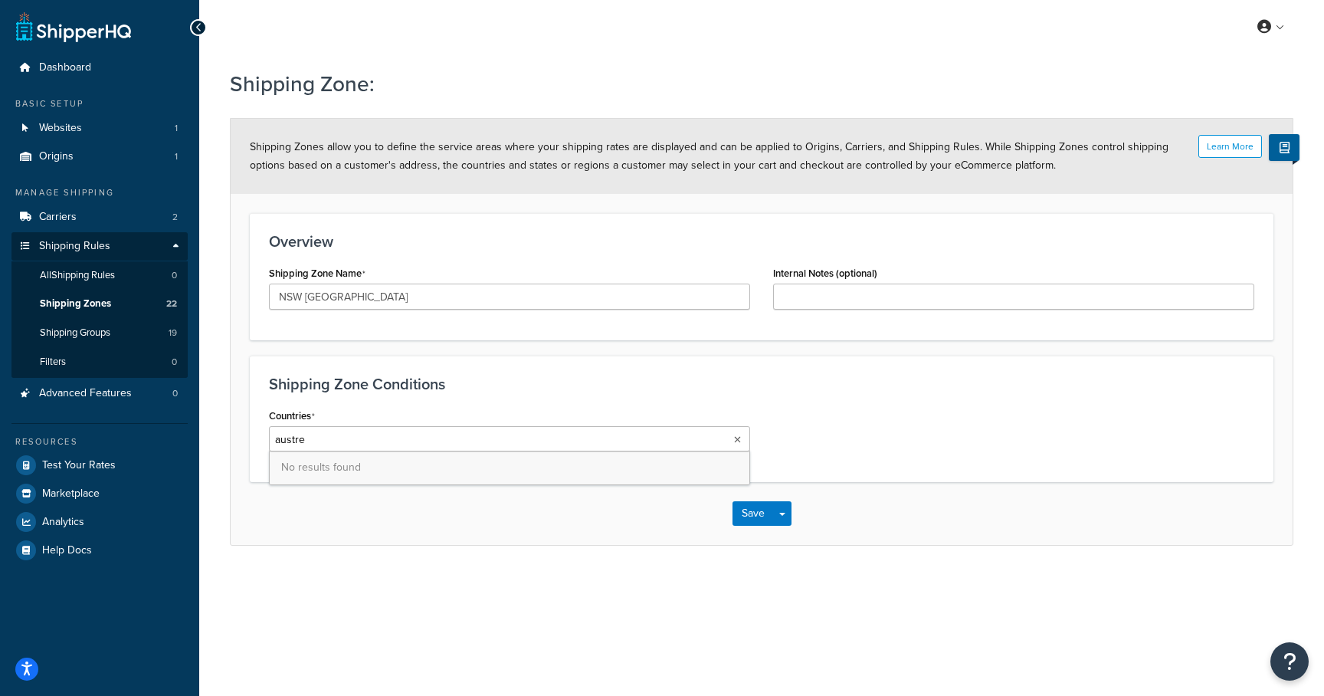
type input "austr"
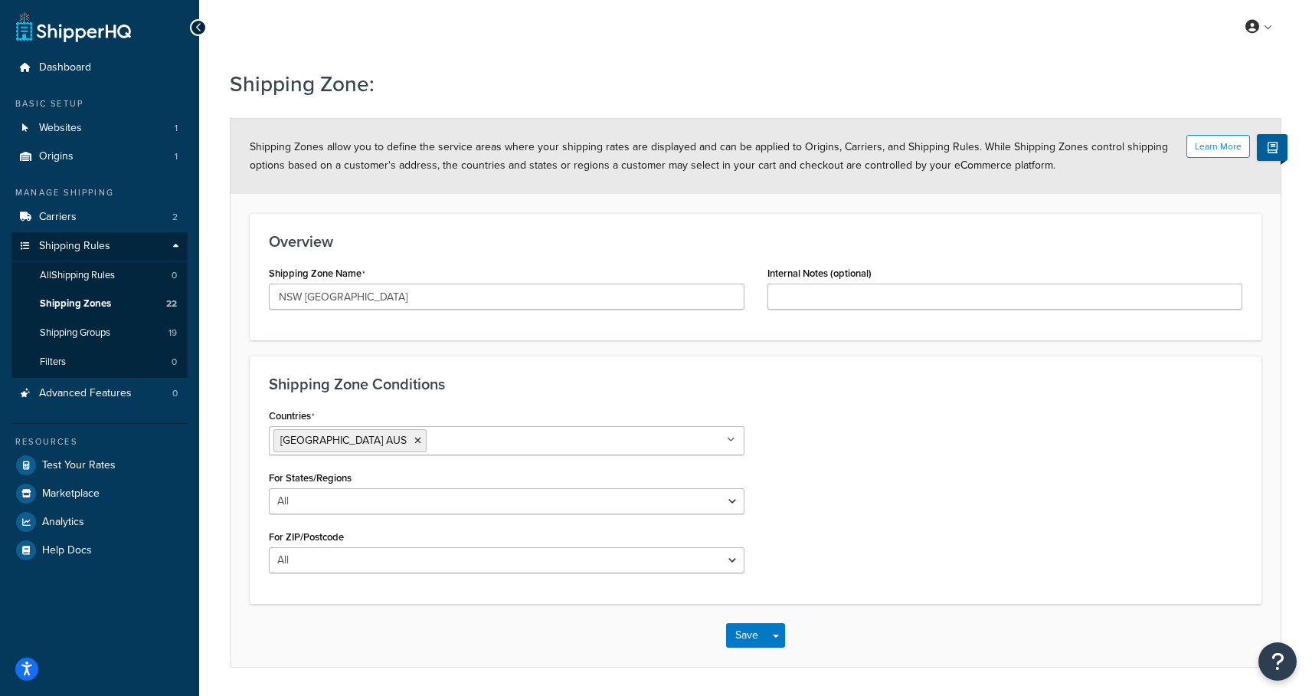
click at [811, 499] on div "Countries [GEOGRAPHIC_DATA] [GEOGRAPHIC_DATA] All Countries ALL [GEOGRAPHIC_DAT…" at bounding box center [755, 494] width 997 height 180
click at [463, 512] on select "All Including Excluding" at bounding box center [507, 501] width 476 height 26
select select "including"
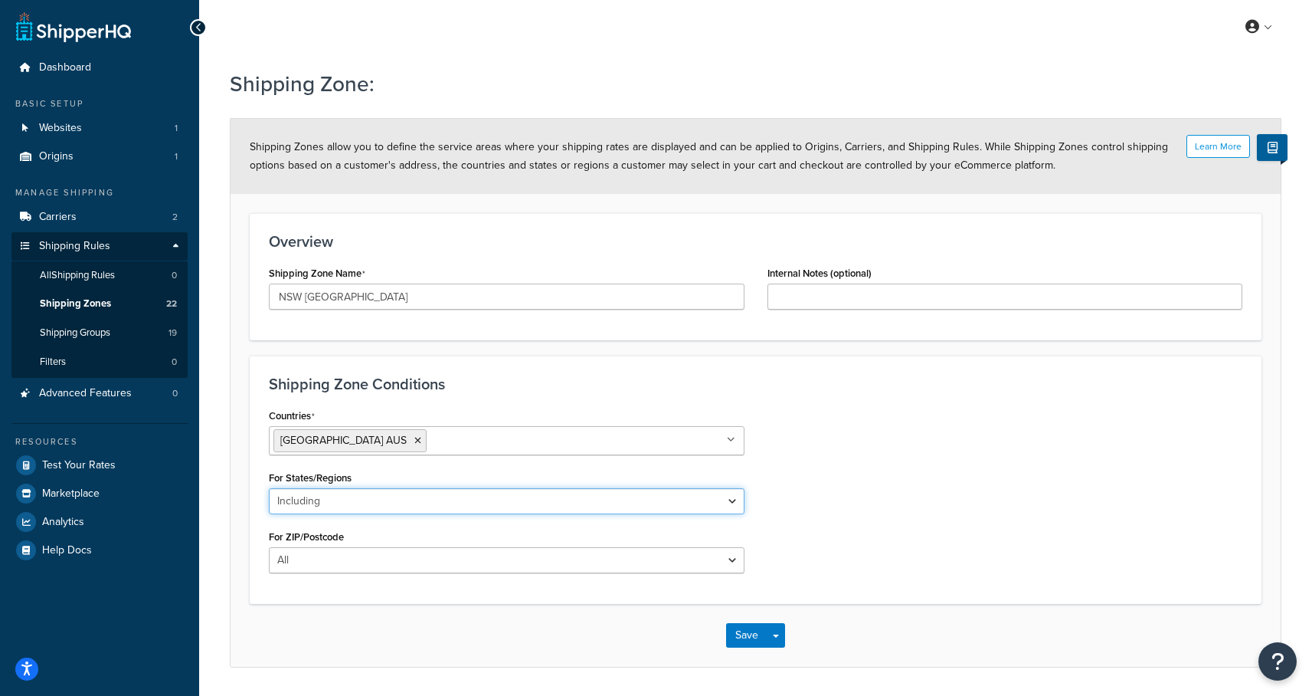
click at [269, 488] on select "All Including Excluding" at bounding box center [507, 501] width 476 height 26
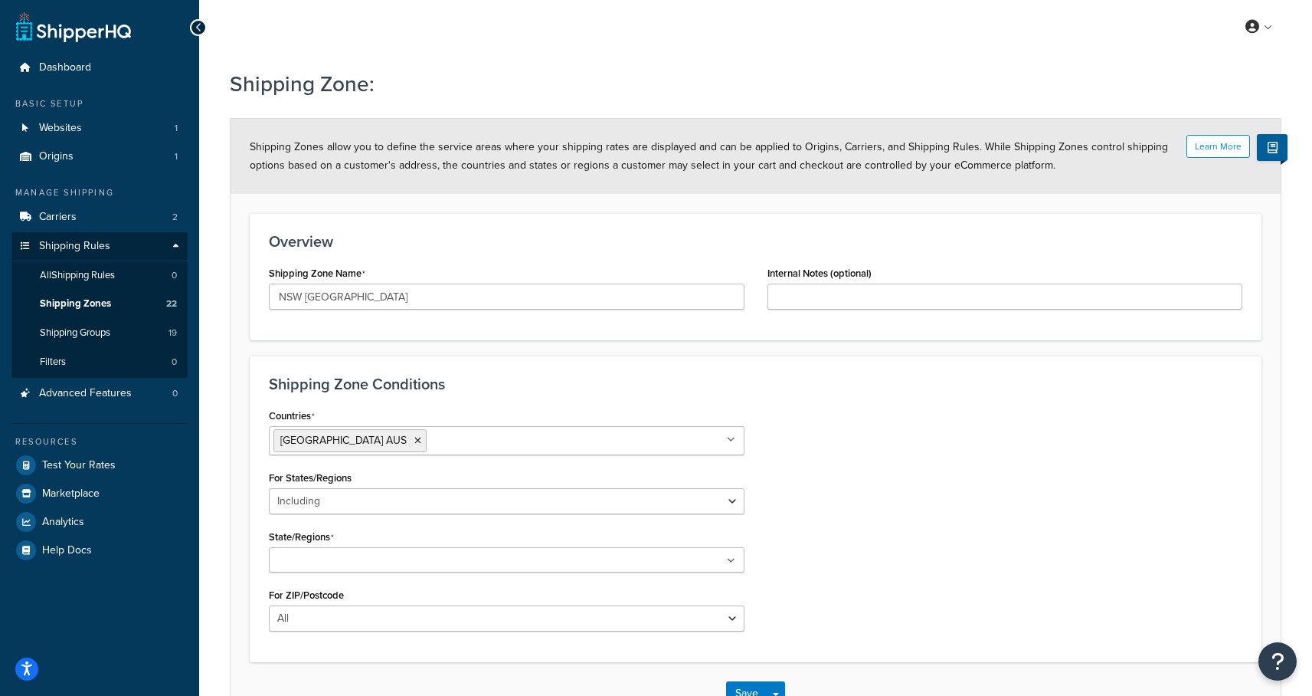
click at [339, 558] on input "State/Regions" at bounding box center [341, 560] width 136 height 17
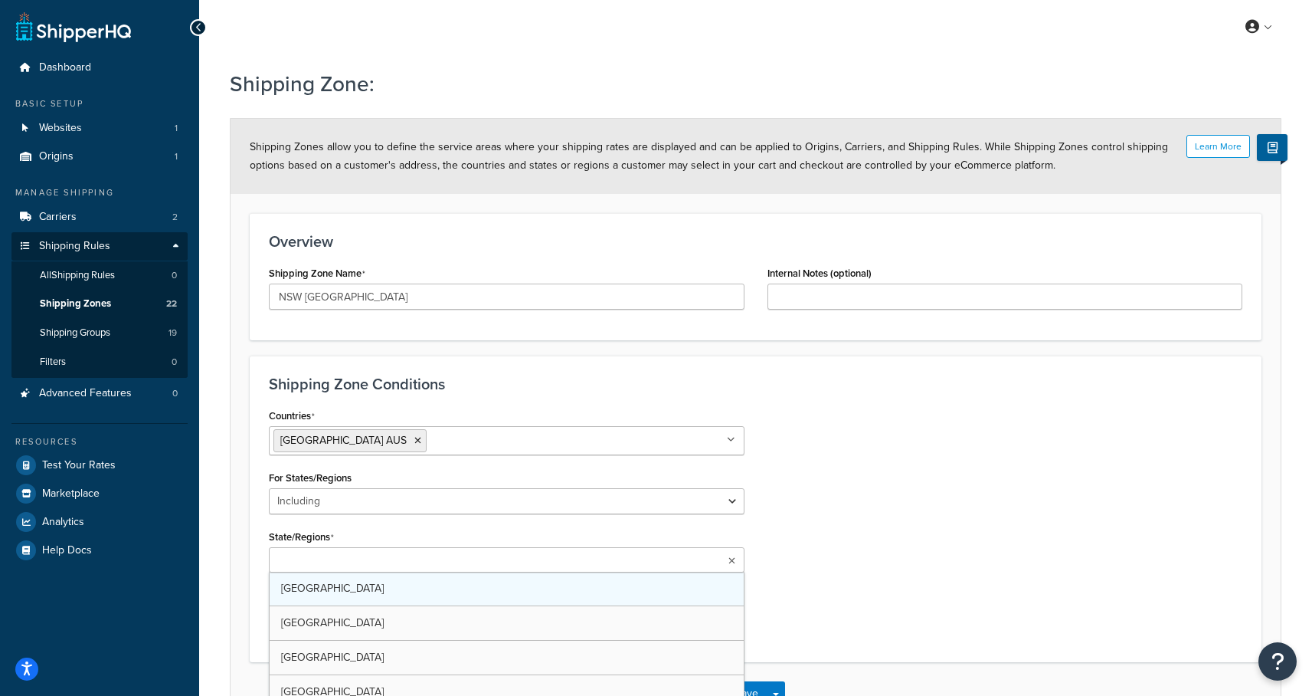
scroll to position [3, 0]
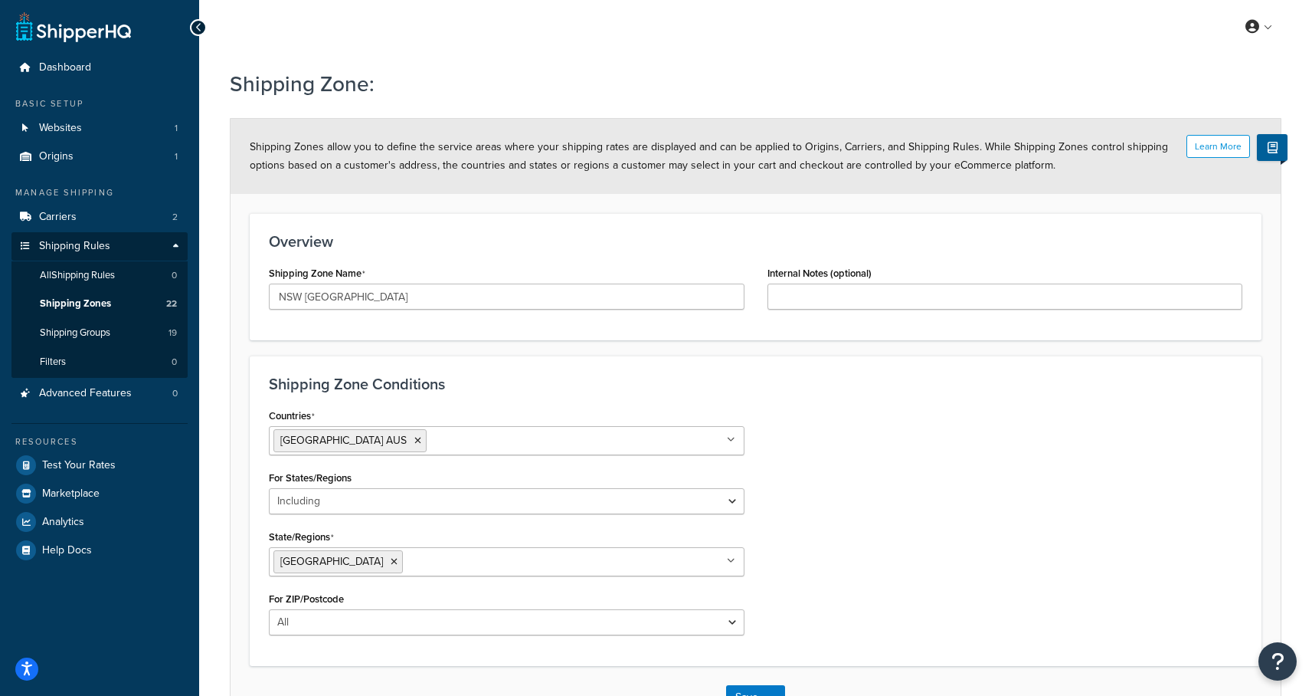
click at [896, 475] on div "Countries [GEOGRAPHIC_DATA] [GEOGRAPHIC_DATA] All Countries ALL [GEOGRAPHIC_DAT…" at bounding box center [755, 525] width 997 height 242
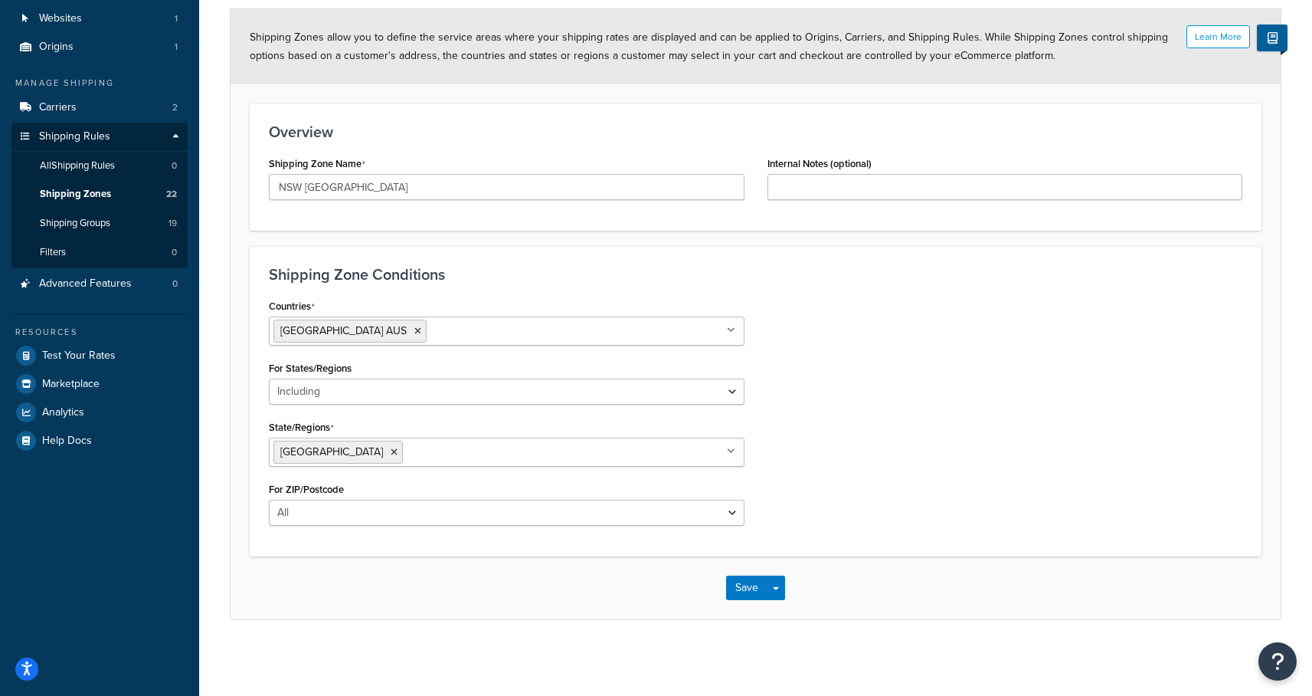
scroll to position [110, 0]
click at [519, 524] on div "Countries [GEOGRAPHIC_DATA] [GEOGRAPHIC_DATA] All Countries ALL [GEOGRAPHIC_DAT…" at bounding box center [506, 415] width 499 height 242
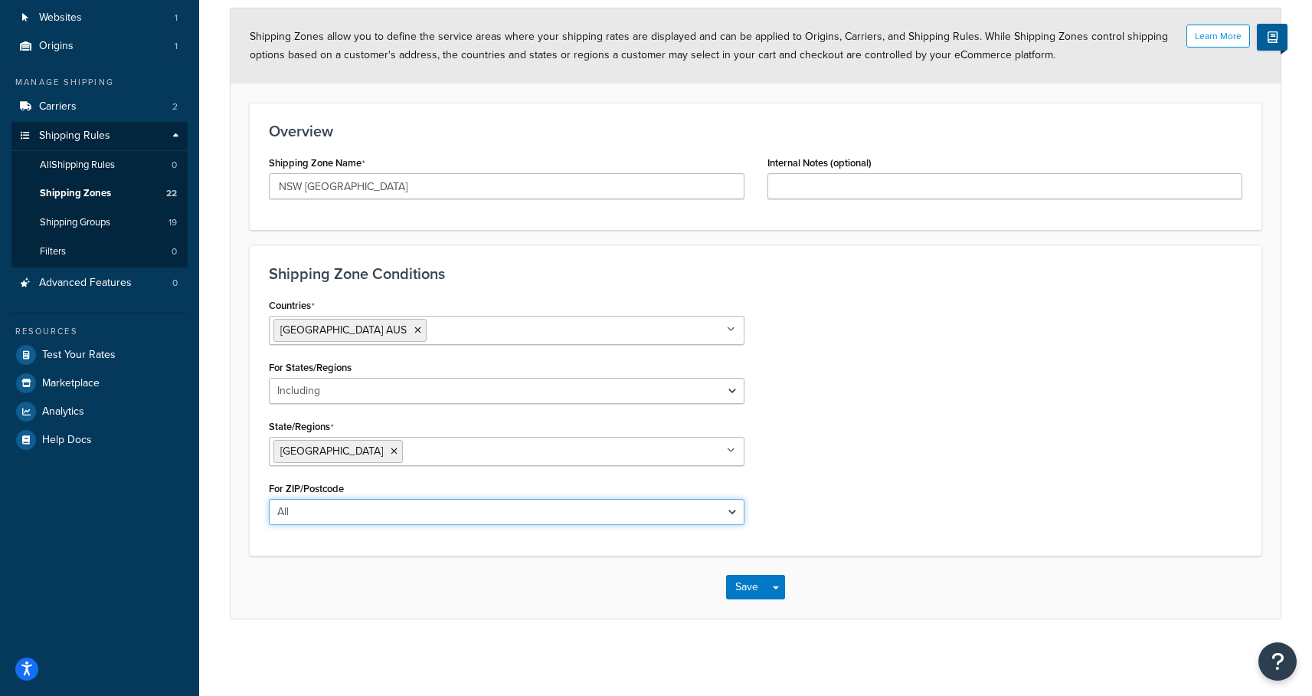
click at [521, 517] on select "All Including Excluding" at bounding box center [507, 512] width 476 height 26
select select "including"
click at [269, 499] on select "All Including Excluding" at bounding box center [507, 512] width 476 height 26
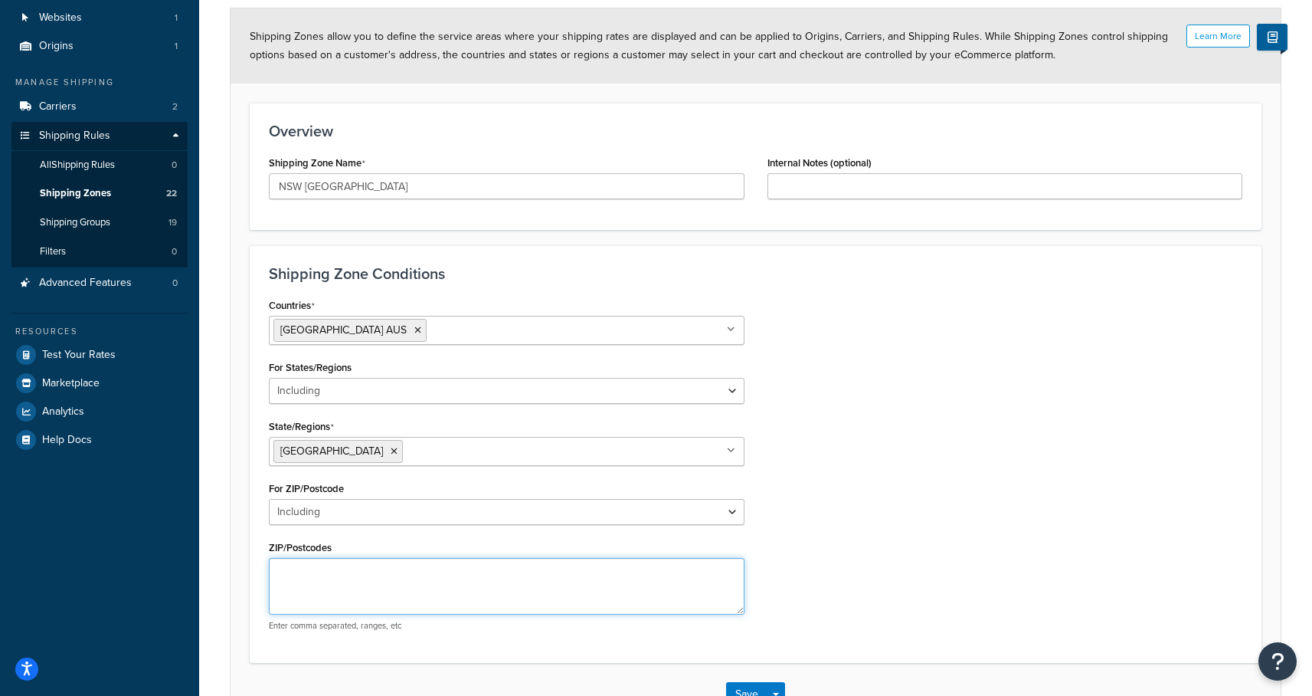
click at [371, 573] on textarea "ZIP/Postcodes" at bounding box center [507, 586] width 476 height 57
paste textarea "2292–2293, 2298, 2300–2305, 2308, 2322"
drag, startPoint x: 303, startPoint y: 568, endPoint x: 277, endPoint y: 573, distance: 26.4
click at [277, 573] on textarea "2292–2293, 2298, 2300–2305, 2308, 2322" at bounding box center [507, 586] width 476 height 57
click at [309, 569] on textarea "2292–2293, 2298, 2300–2305, 2308, 2322" at bounding box center [507, 586] width 476 height 57
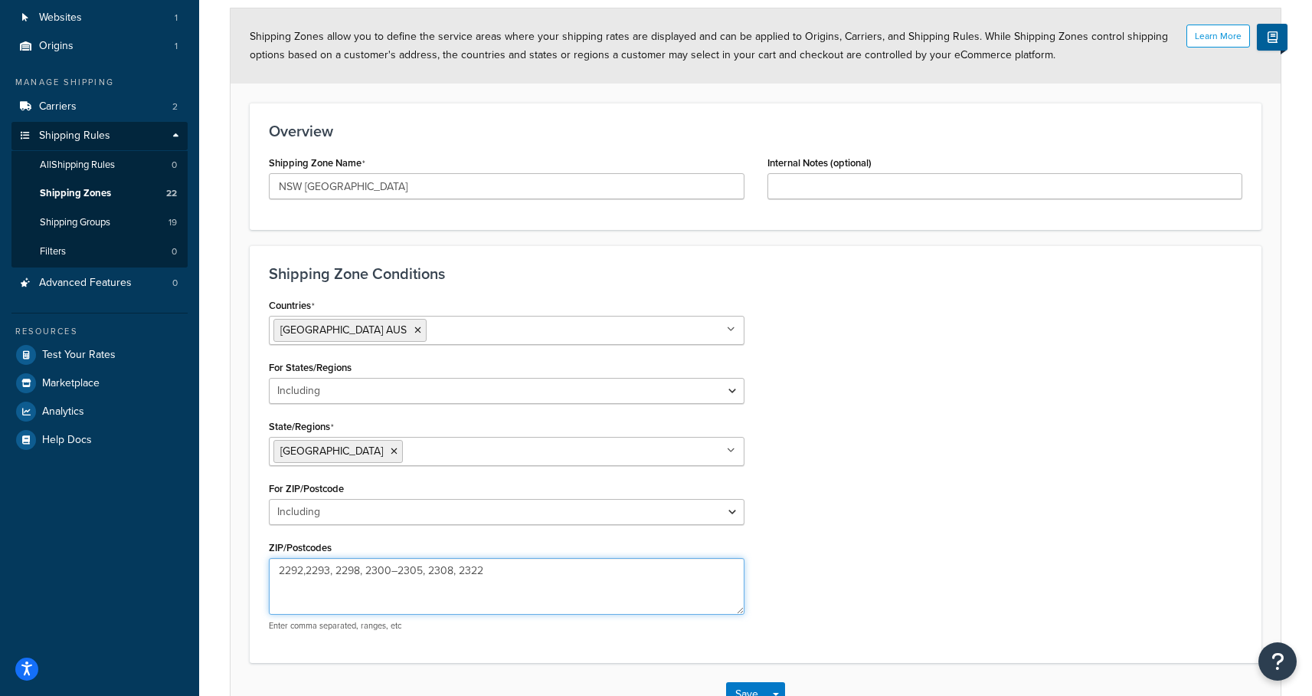
type textarea "2292,2293, 2298, 2300–2305, 2308, 2322"
